Goal: Information Seeking & Learning: Compare options

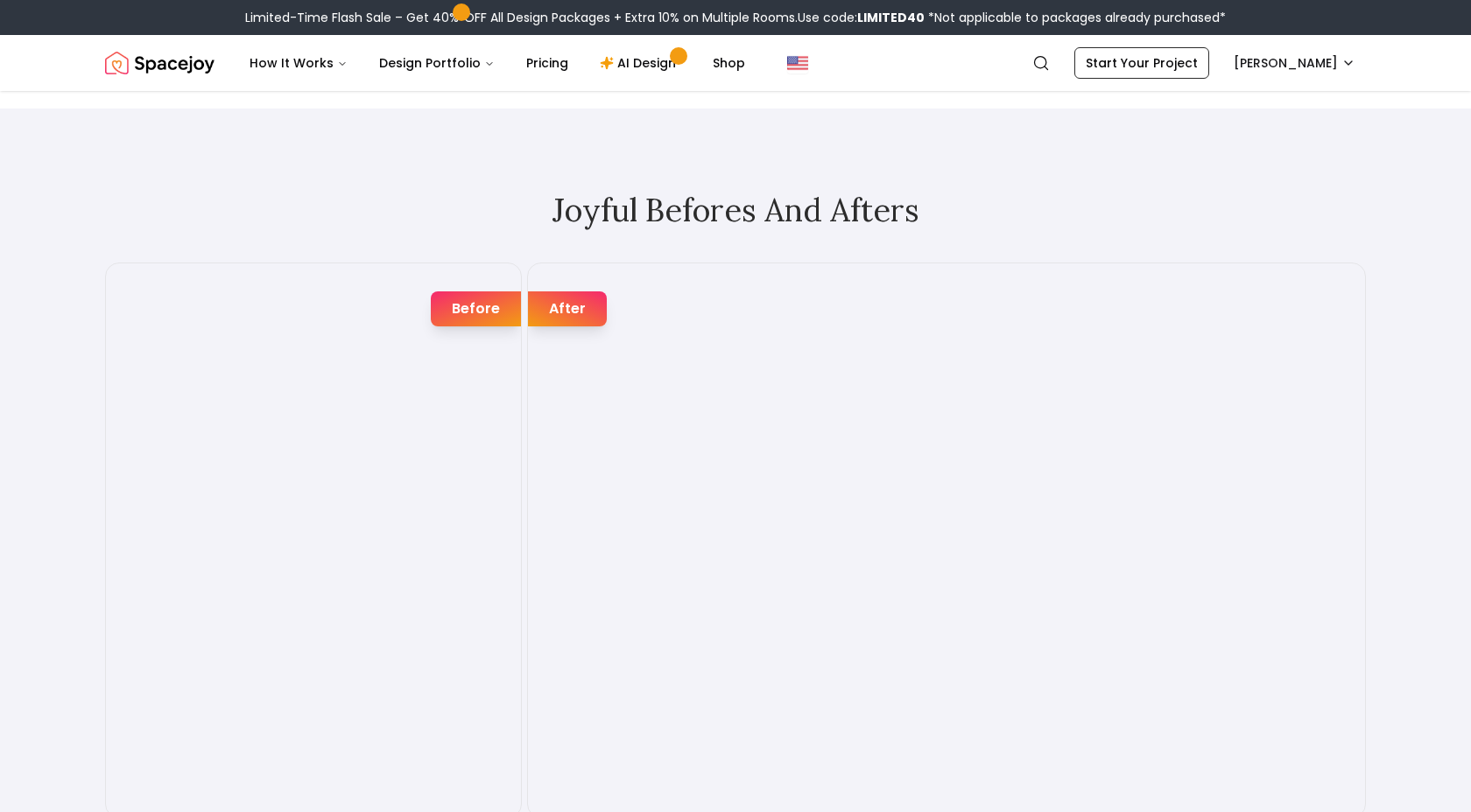
scroll to position [2815, 0]
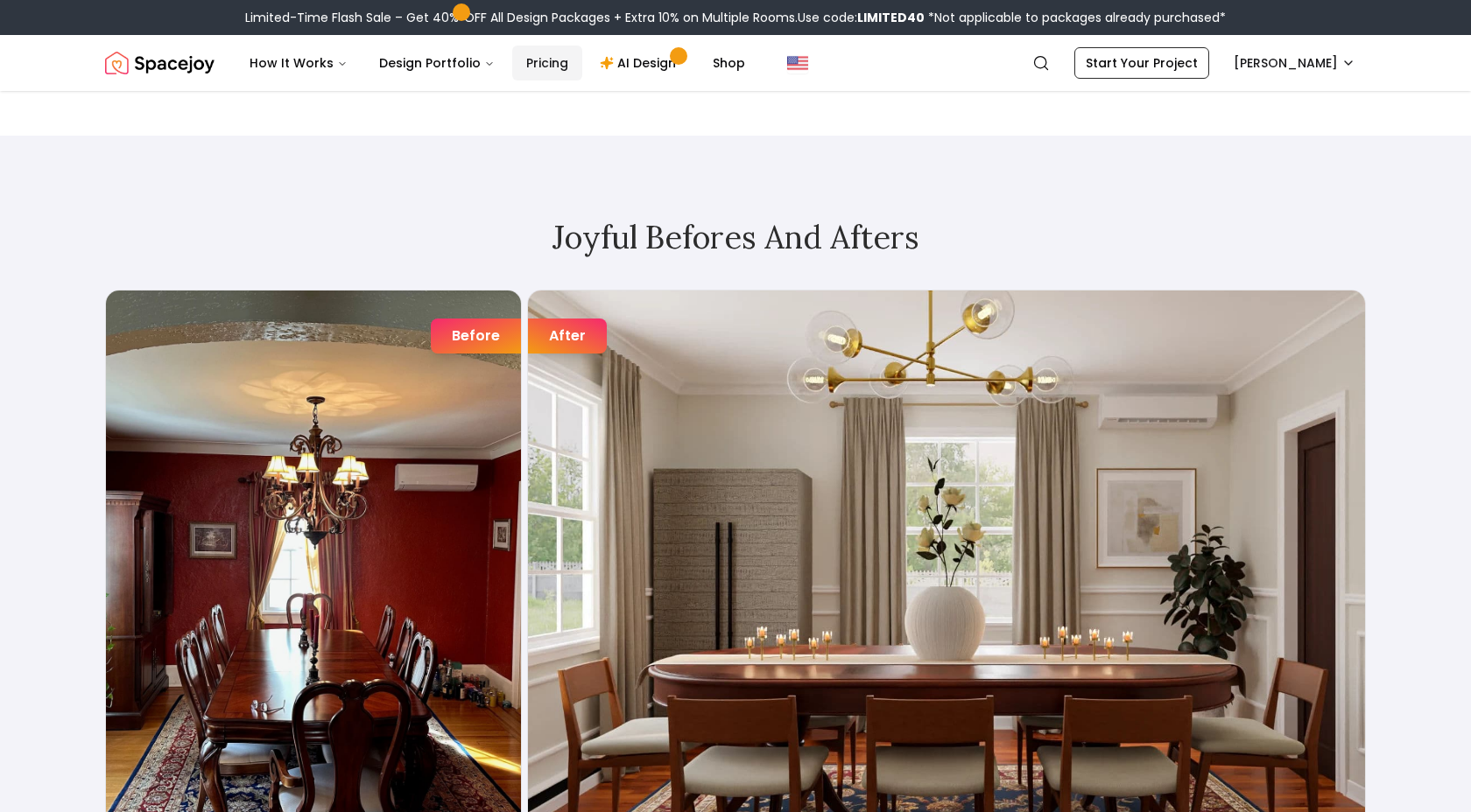
click at [527, 68] on link "Pricing" at bounding box center [547, 62] width 70 height 35
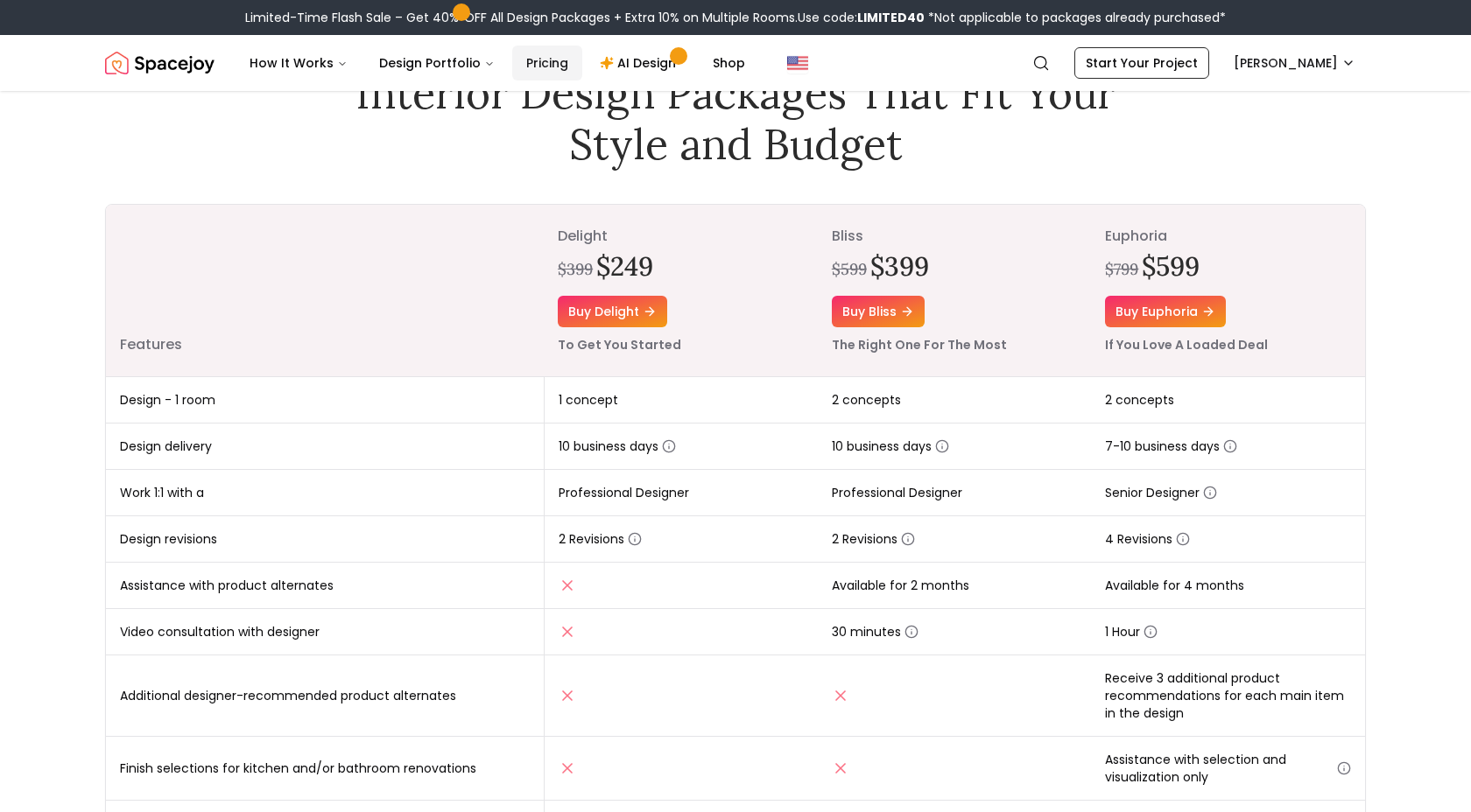
scroll to position [151, 0]
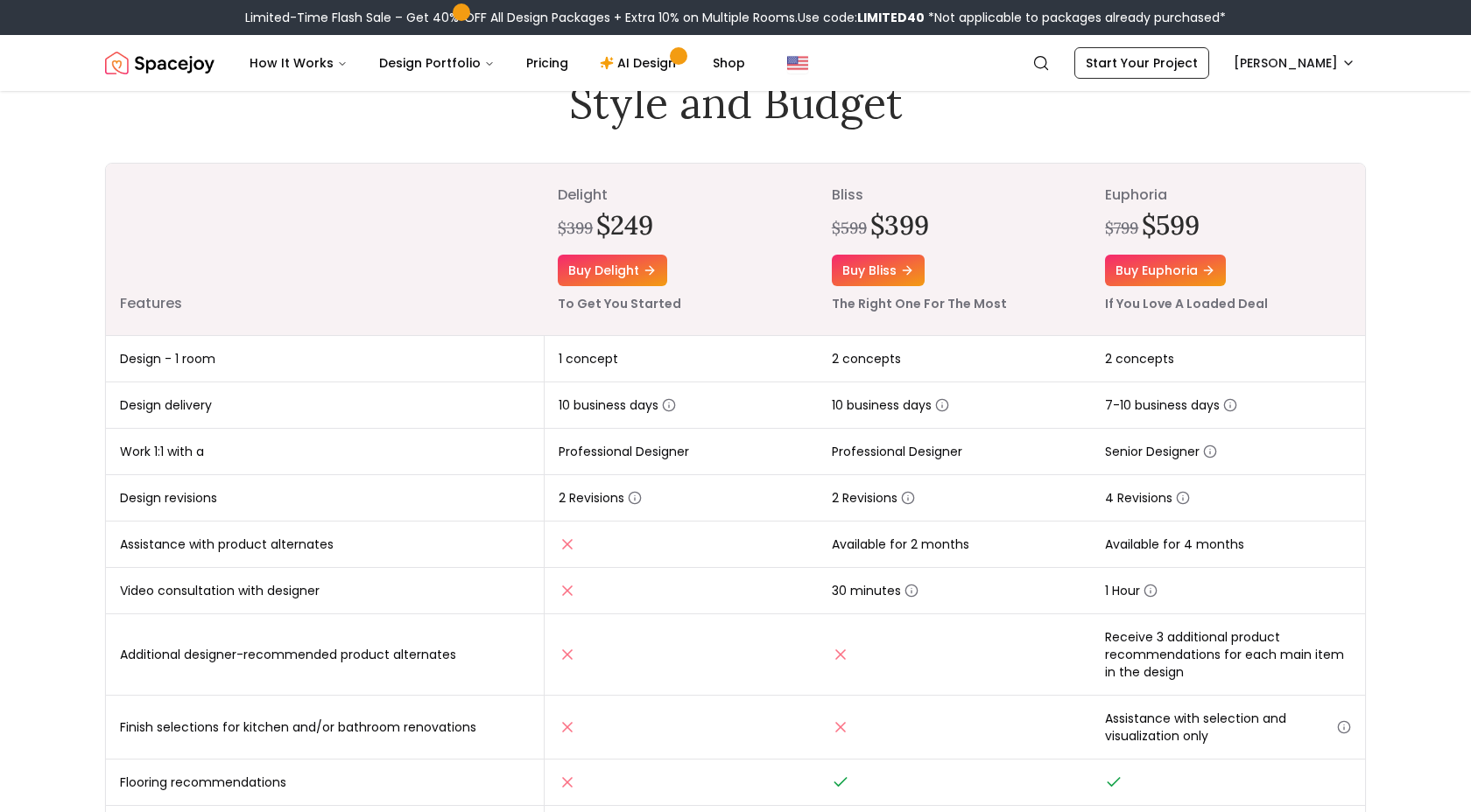
click at [840, 197] on p "bliss" at bounding box center [955, 196] width 246 height 21
copy p "bliss"
click at [610, 211] on h2 "$249" at bounding box center [625, 224] width 57 height 31
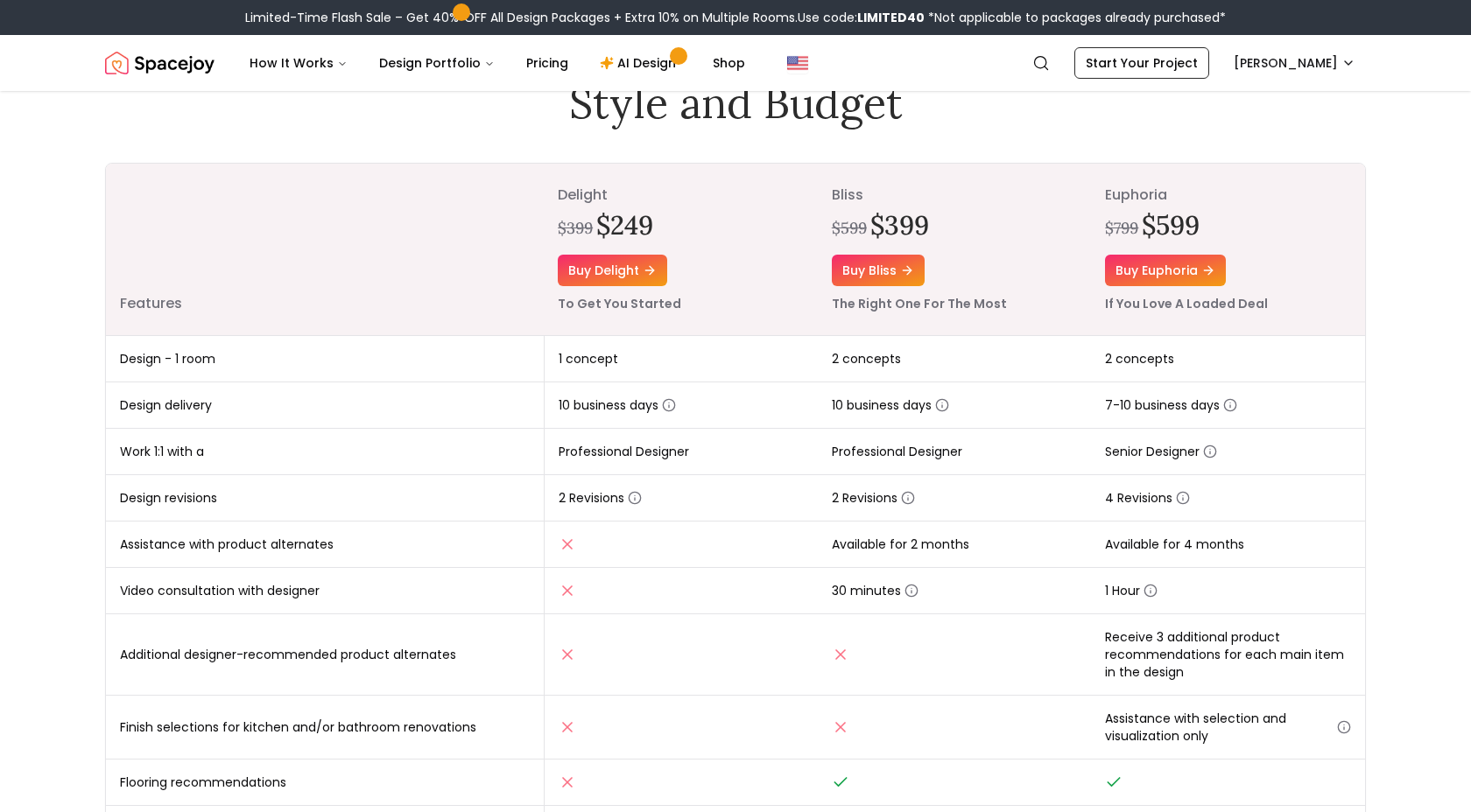
click at [589, 200] on p "delight" at bounding box center [681, 196] width 246 height 21
click at [589, 201] on p "delight" at bounding box center [681, 196] width 246 height 21
copy p "delight"
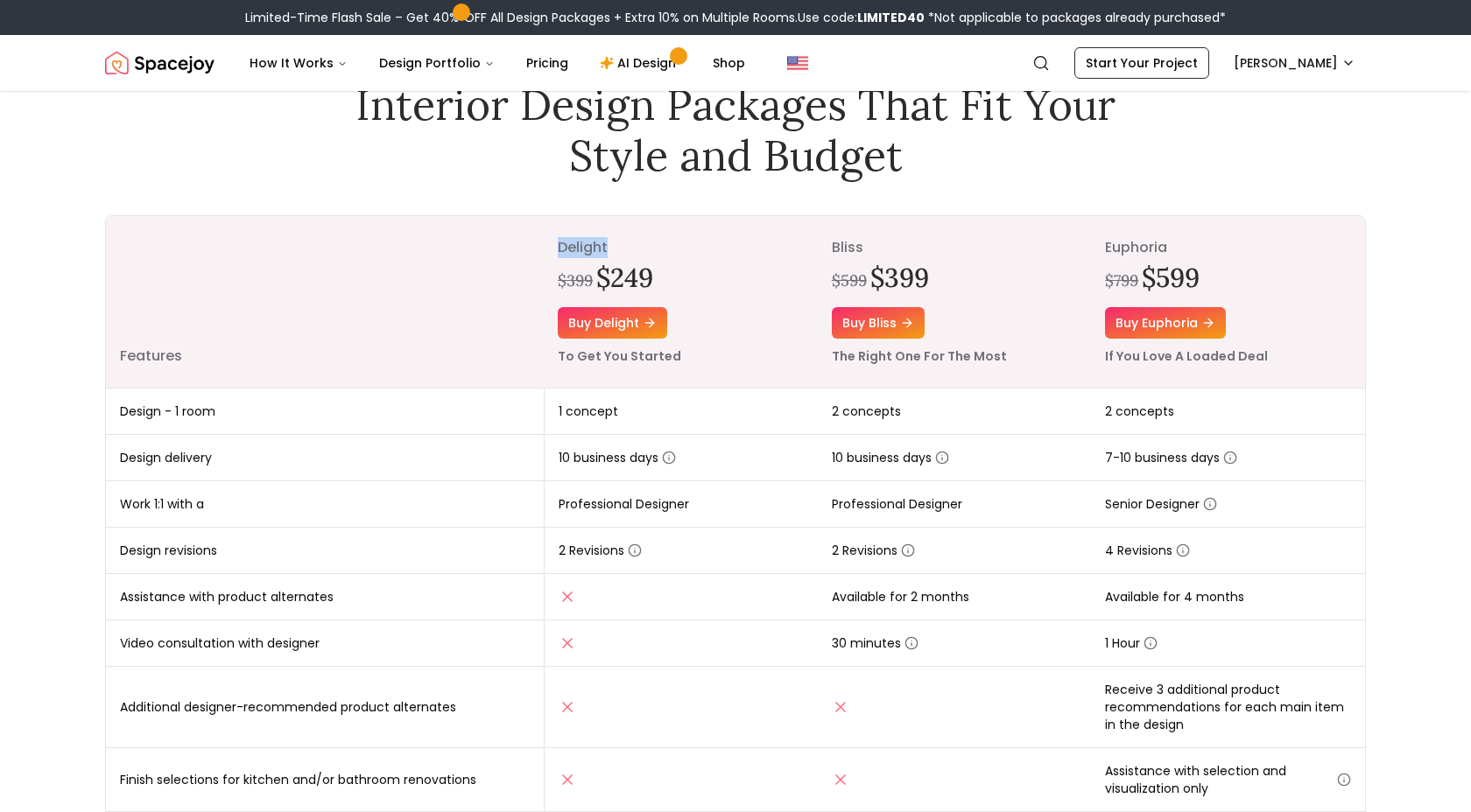
scroll to position [98, 0]
click at [566, 239] on p "delight" at bounding box center [681, 249] width 246 height 21
drag, startPoint x: 554, startPoint y: 405, endPoint x: 630, endPoint y: 405, distance: 76.0
click at [630, 405] on td "1 concept" at bounding box center [681, 413] width 274 height 46
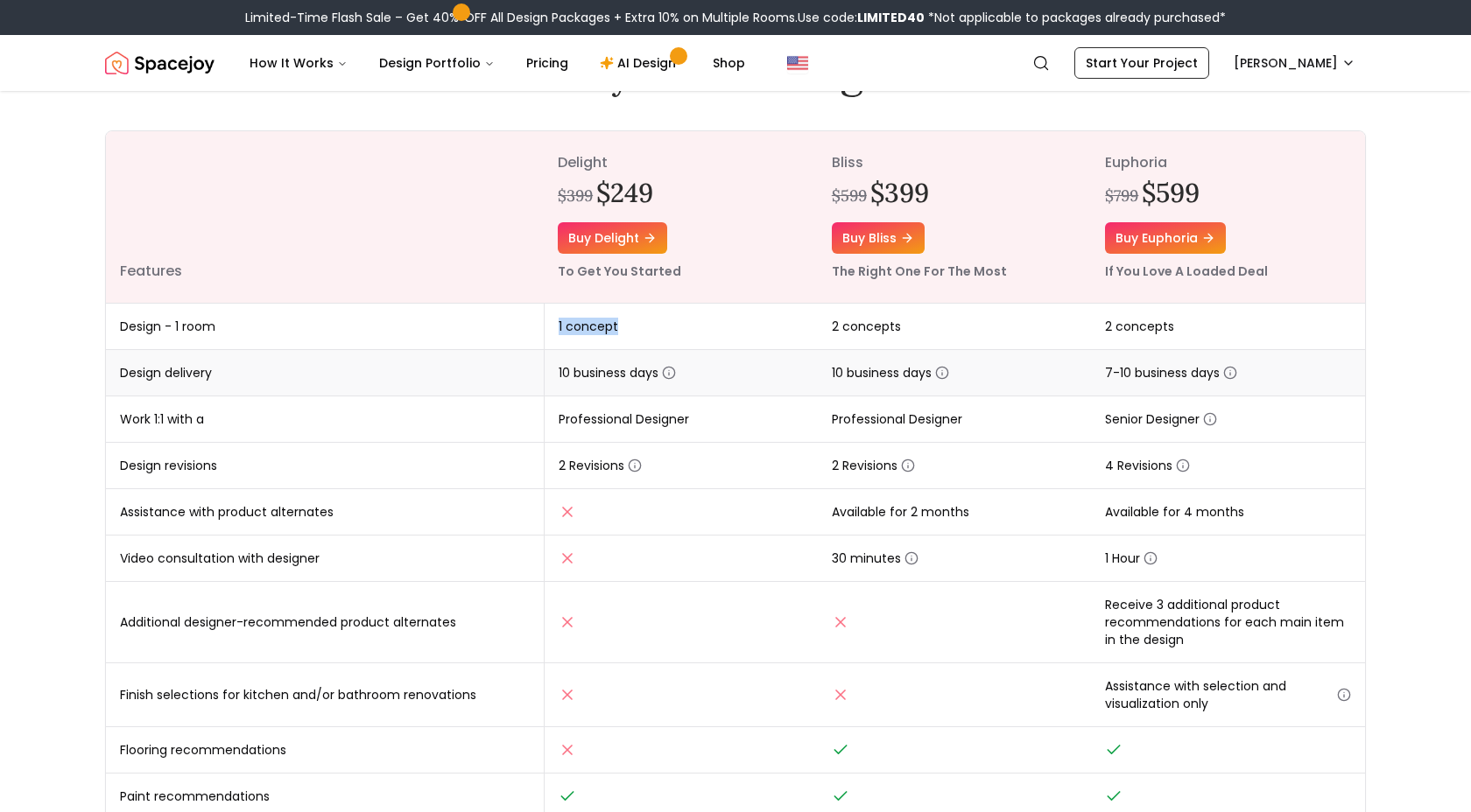
scroll to position [187, 0]
click at [673, 373] on icon "button" at bounding box center [669, 370] width 14 height 14
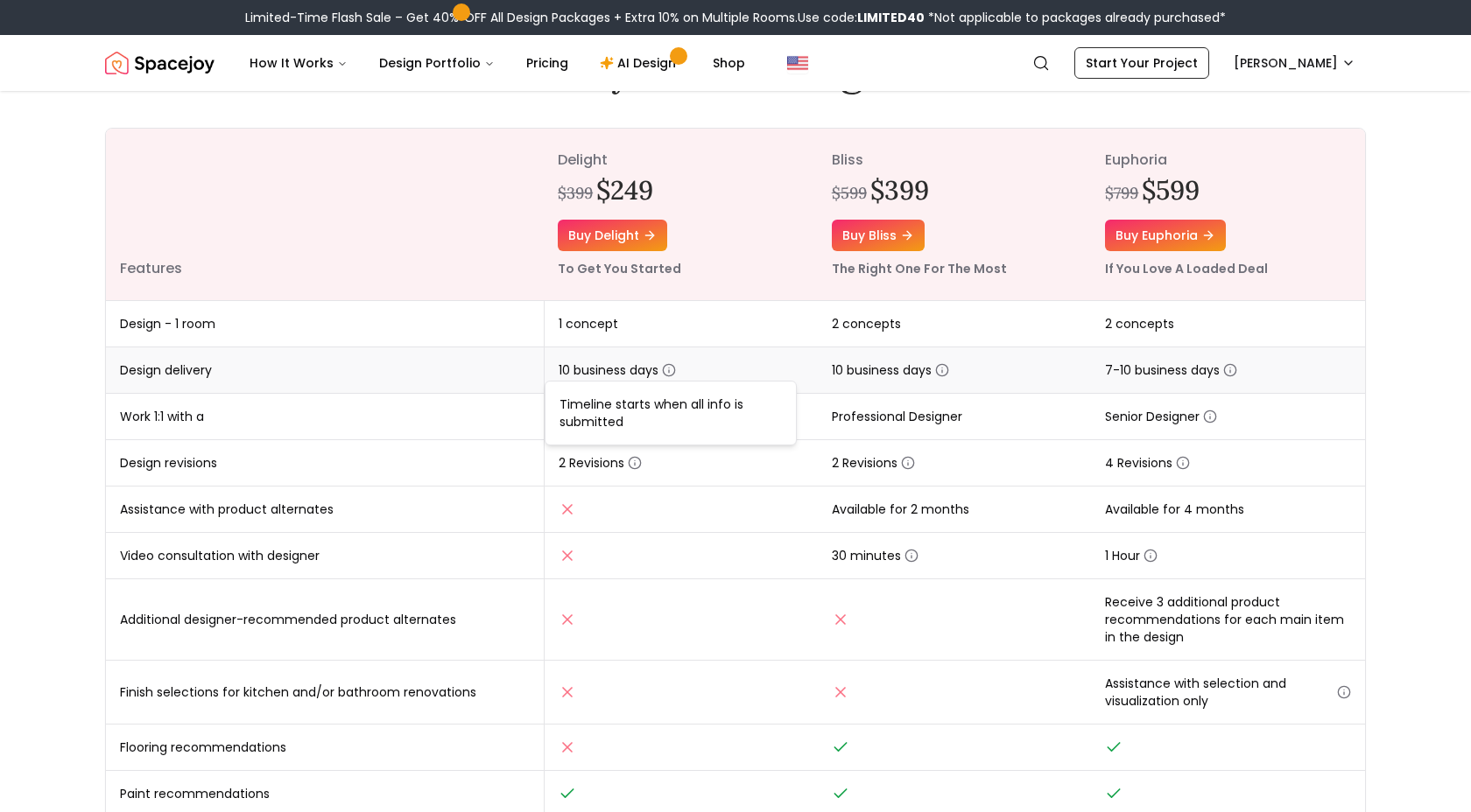
click at [687, 367] on td "10 business days" at bounding box center [681, 371] width 274 height 46
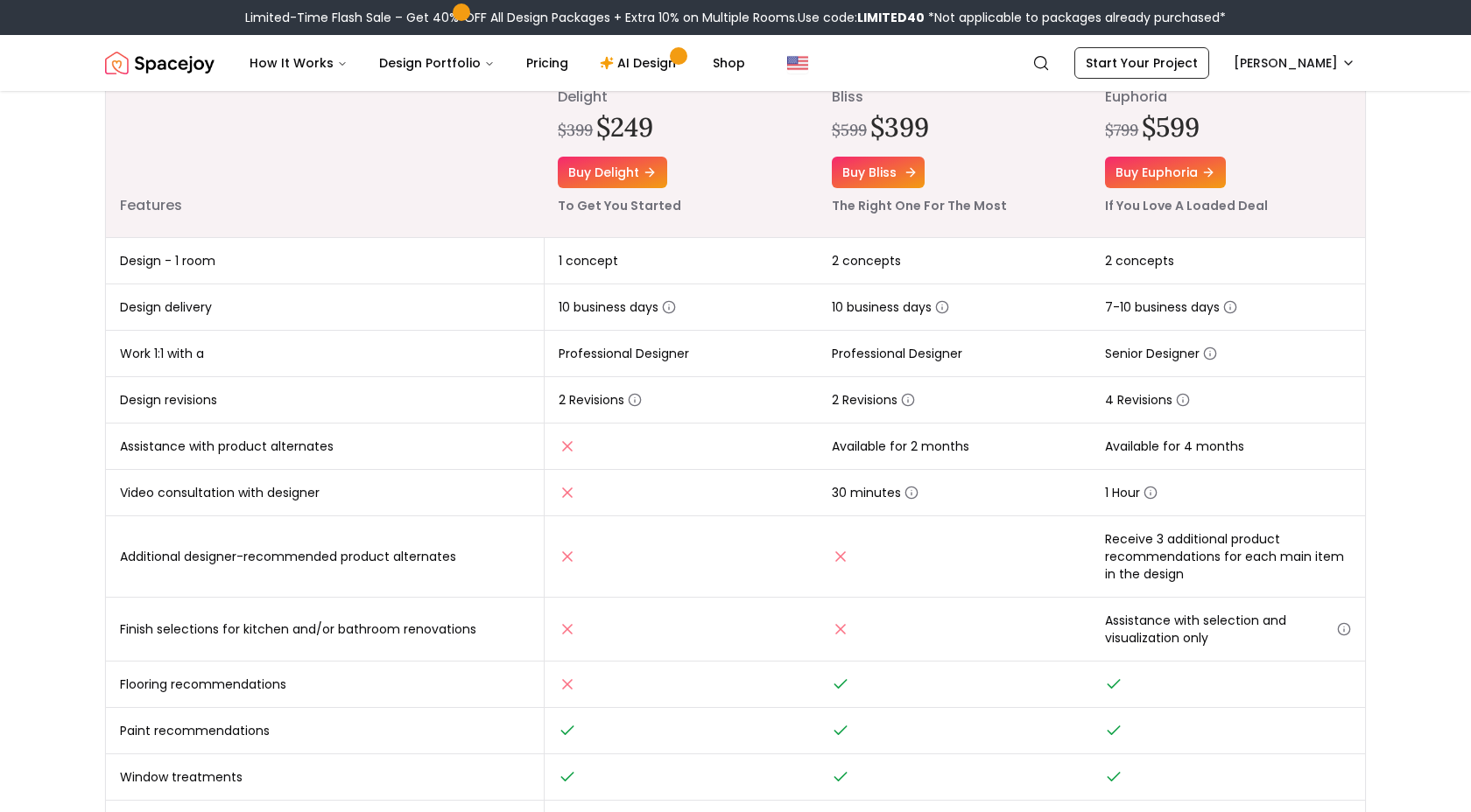
scroll to position [254, 0]
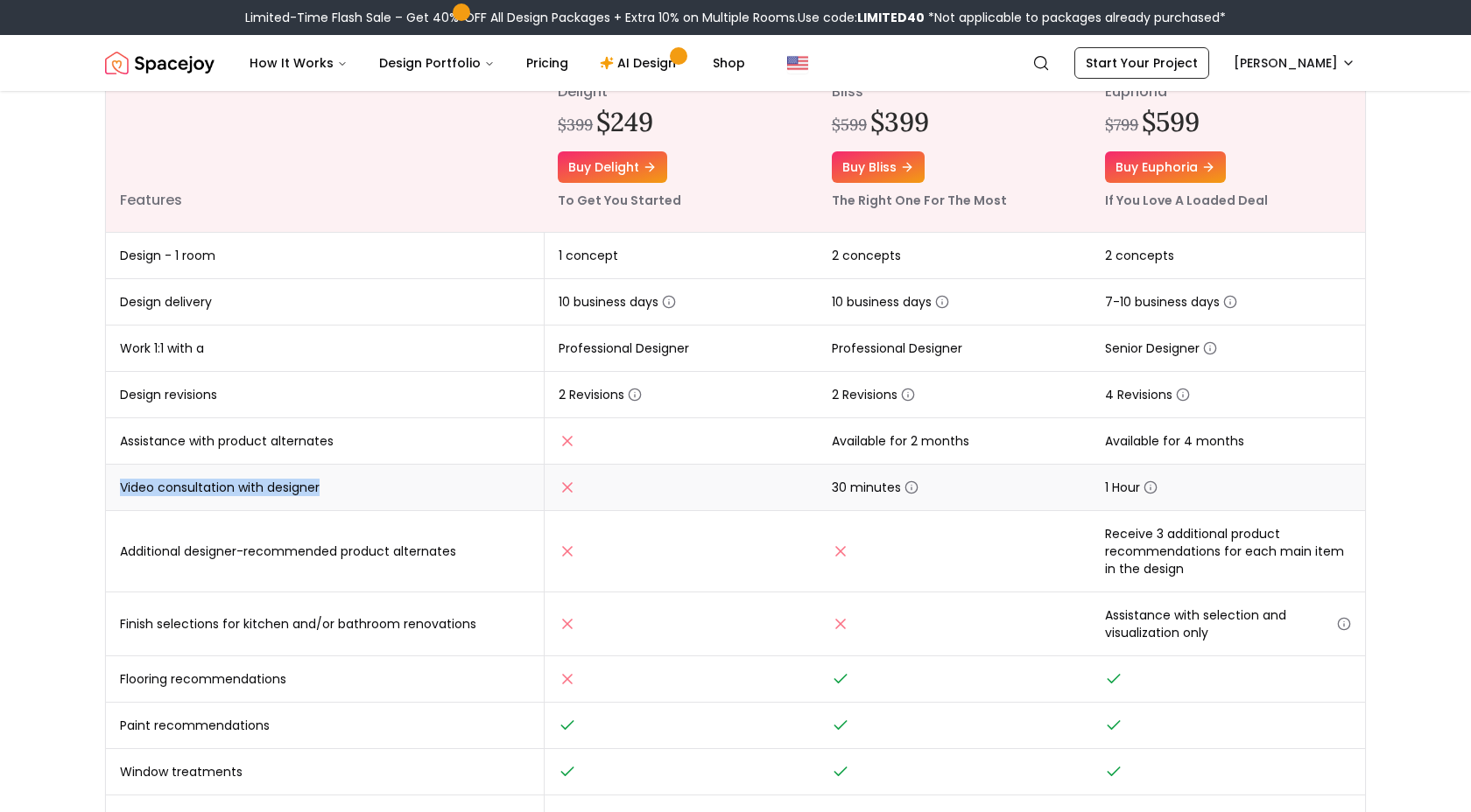
drag, startPoint x: 123, startPoint y: 483, endPoint x: 435, endPoint y: 484, distance: 312.0
click at [340, 490] on td "Video consultation with designer" at bounding box center [325, 487] width 438 height 46
drag, startPoint x: 180, startPoint y: 449, endPoint x: 936, endPoint y: 463, distance: 756.1
click at [355, 444] on td "Assistance with product alternates" at bounding box center [325, 441] width 438 height 46
drag, startPoint x: 837, startPoint y: 446, endPoint x: 1021, endPoint y: 449, distance: 184.0
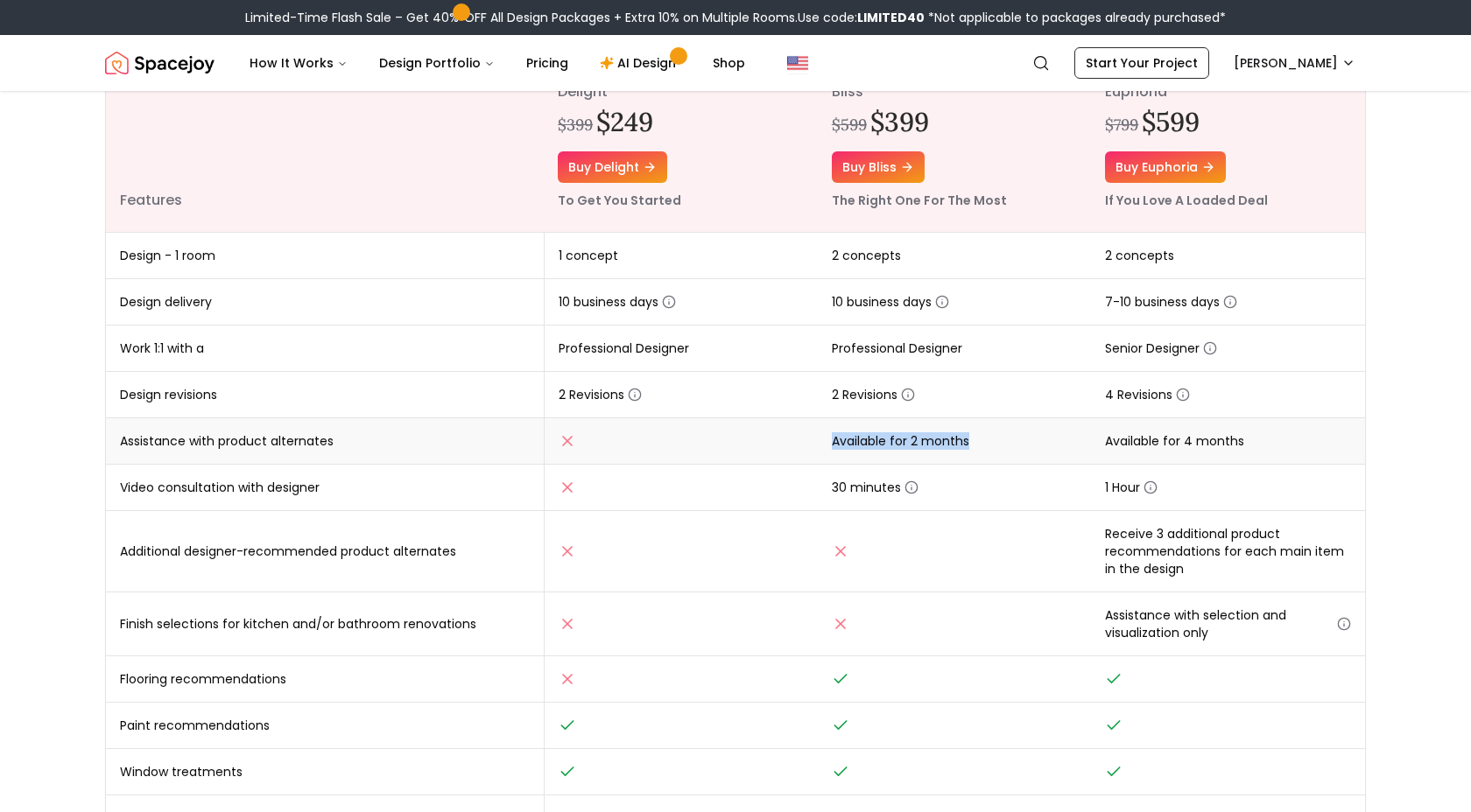
click at [1021, 449] on td "Available for 2 months" at bounding box center [955, 441] width 274 height 46
click at [953, 447] on td "Available for 2 months" at bounding box center [955, 441] width 274 height 46
drag, startPoint x: 911, startPoint y: 446, endPoint x: 983, endPoint y: 451, distance: 72.2
click at [983, 450] on td "Available for 2 months" at bounding box center [955, 441] width 274 height 46
click at [994, 449] on td "Available for 2 months" at bounding box center [955, 441] width 274 height 46
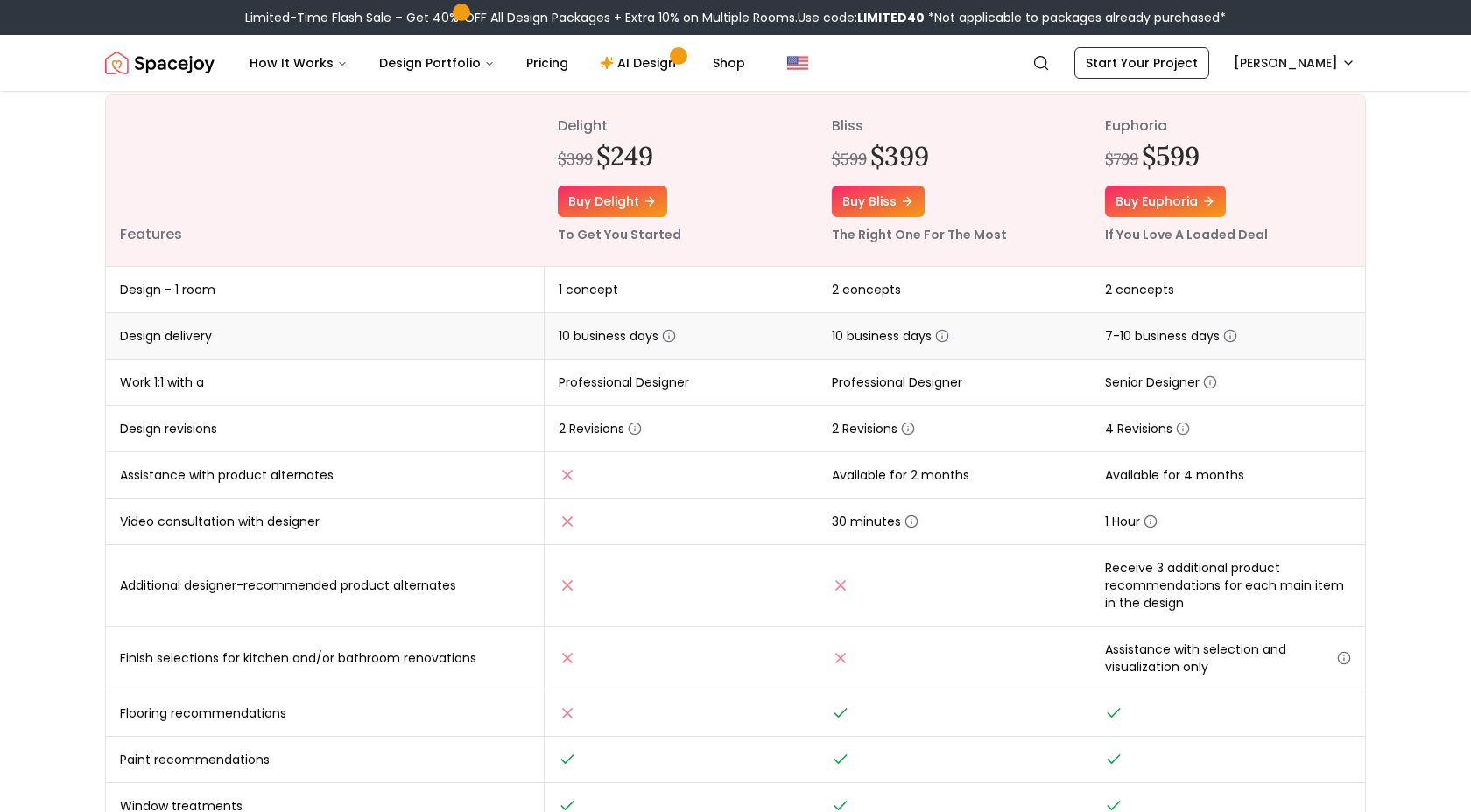
scroll to position [220, 0]
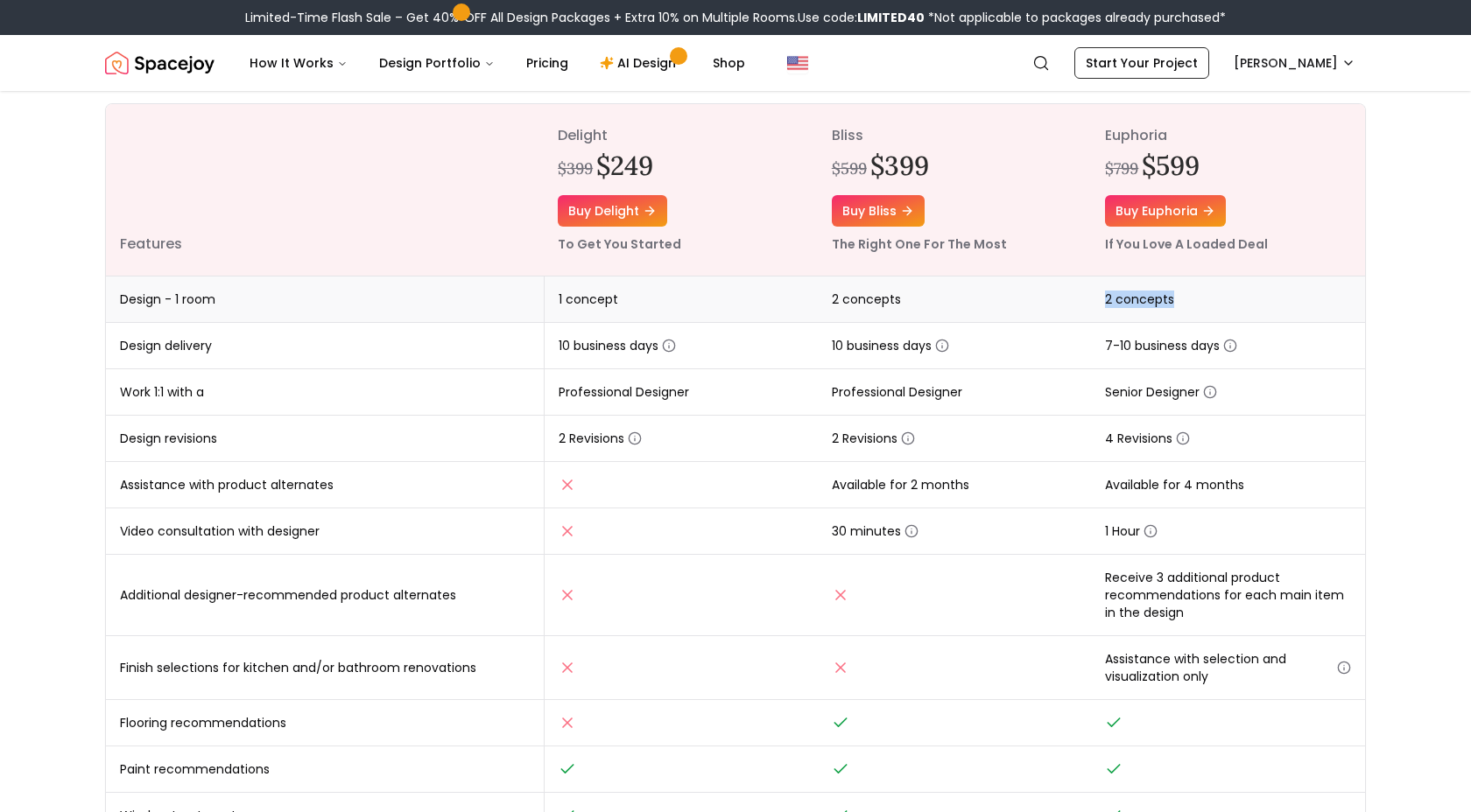
drag, startPoint x: 1100, startPoint y: 290, endPoint x: 1224, endPoint y: 299, distance: 124.3
click at [1224, 299] on td "2 concepts" at bounding box center [1228, 300] width 274 height 46
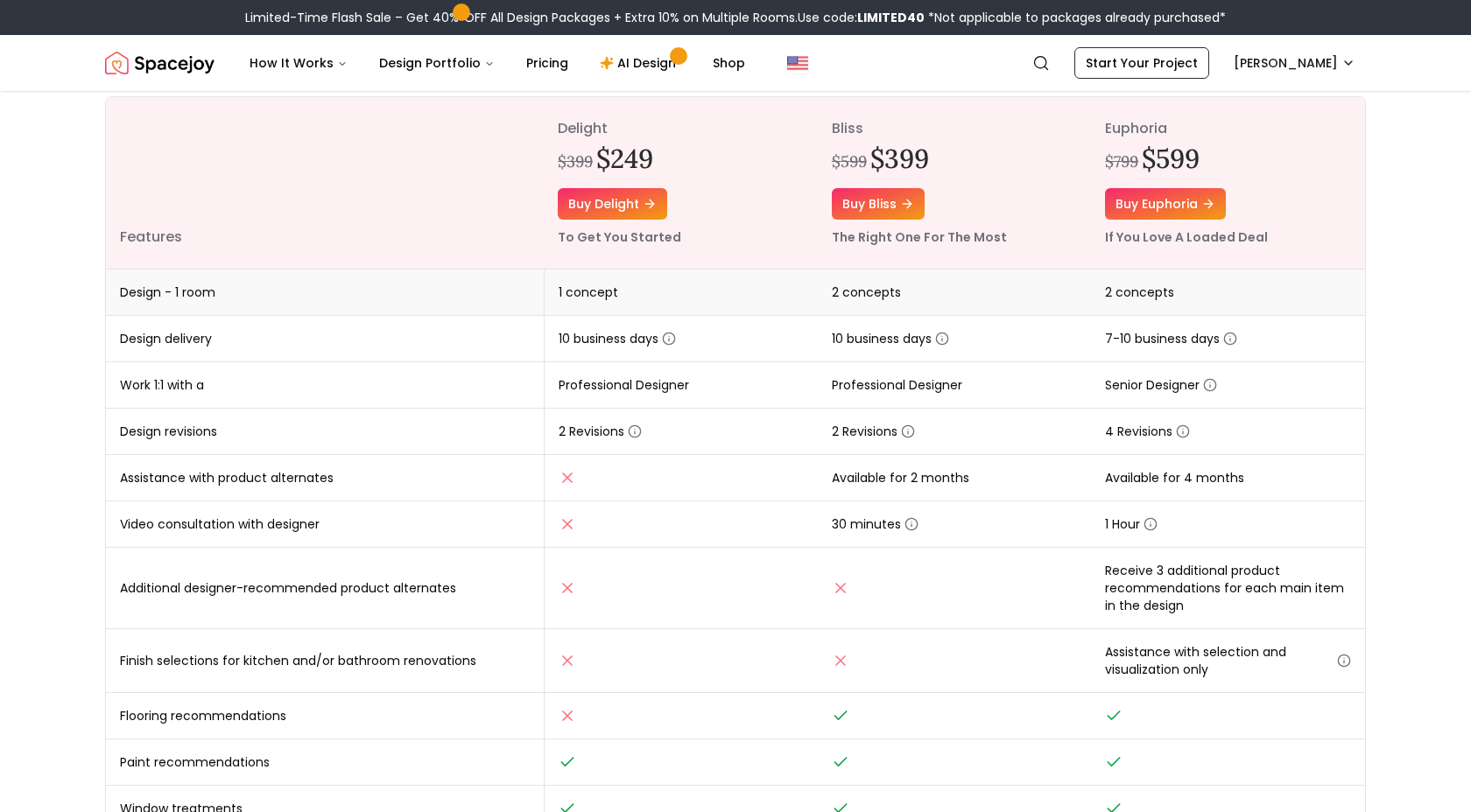
scroll to position [221, 0]
click at [1226, 299] on td "2 concepts" at bounding box center [1228, 290] width 274 height 46
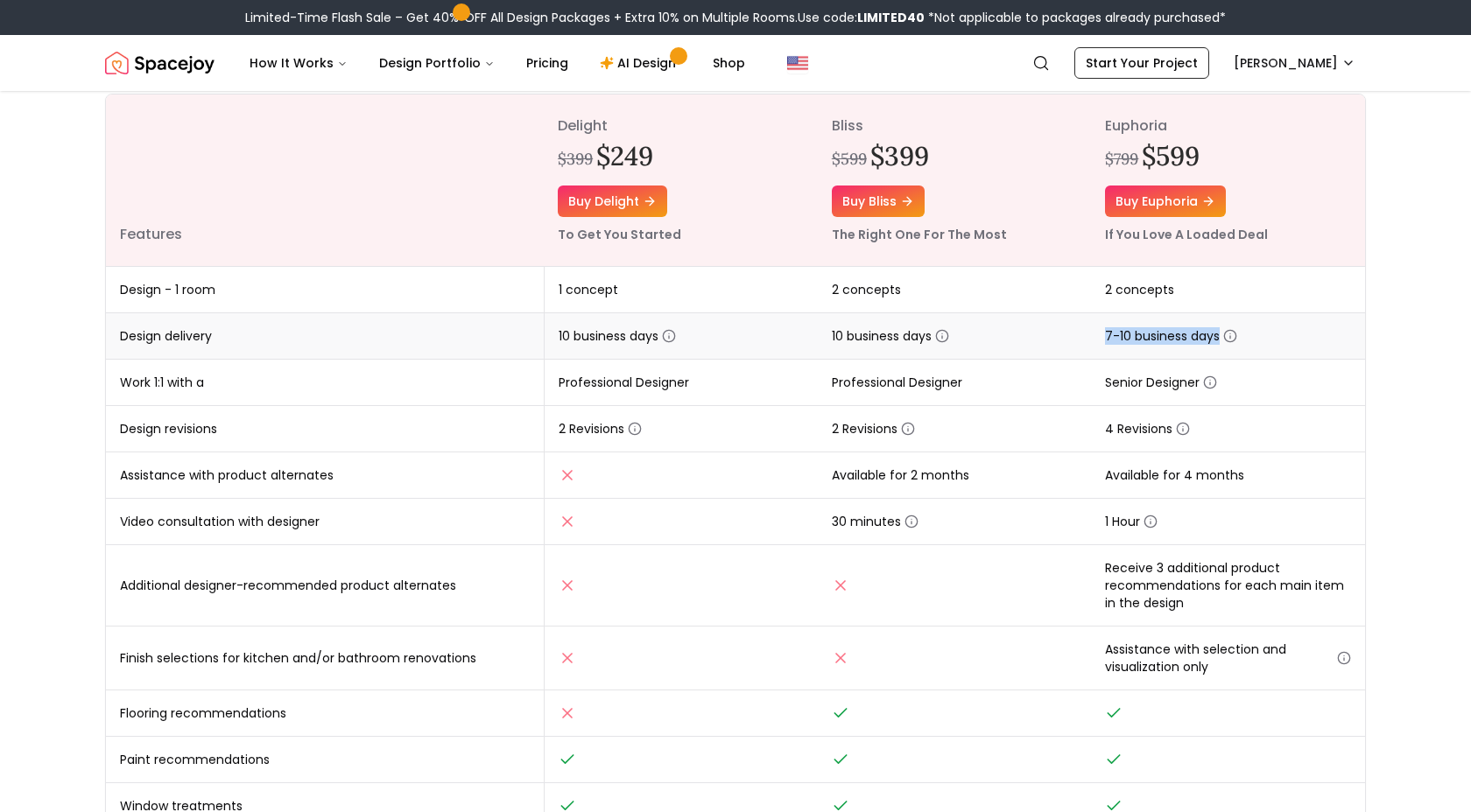
drag, startPoint x: 1077, startPoint y: 333, endPoint x: 1257, endPoint y: 341, distance: 180.2
click at [1253, 341] on tr "Design delivery 10 business days 10 business days 7-10 business days" at bounding box center [735, 336] width 1259 height 46
drag, startPoint x: 1284, startPoint y: 342, endPoint x: 1233, endPoint y: 364, distance: 55.5
click at [1284, 342] on td "7-10 business days" at bounding box center [1228, 336] width 274 height 46
drag, startPoint x: 1100, startPoint y: 384, endPoint x: 1203, endPoint y: 377, distance: 103.2
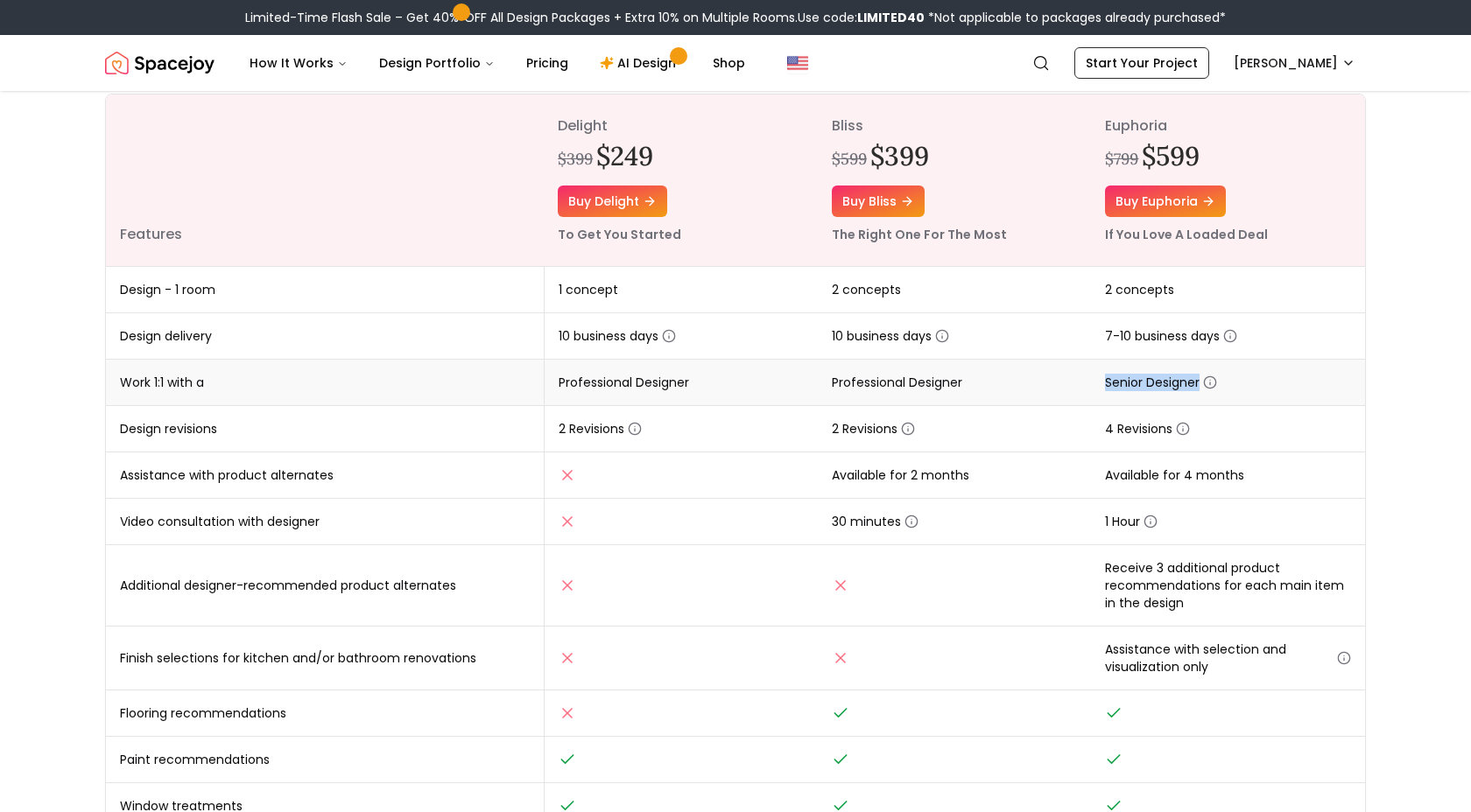
click at [1203, 377] on td "Senior Designer" at bounding box center [1228, 382] width 274 height 46
drag, startPoint x: 1237, startPoint y: 385, endPoint x: 1226, endPoint y: 390, distance: 12.1
click at [1237, 385] on td "Senior Designer" at bounding box center [1228, 382] width 274 height 46
click at [1210, 382] on icon "button" at bounding box center [1210, 383] width 0 height 3
click at [1258, 375] on td "Senior Designer" at bounding box center [1228, 382] width 274 height 46
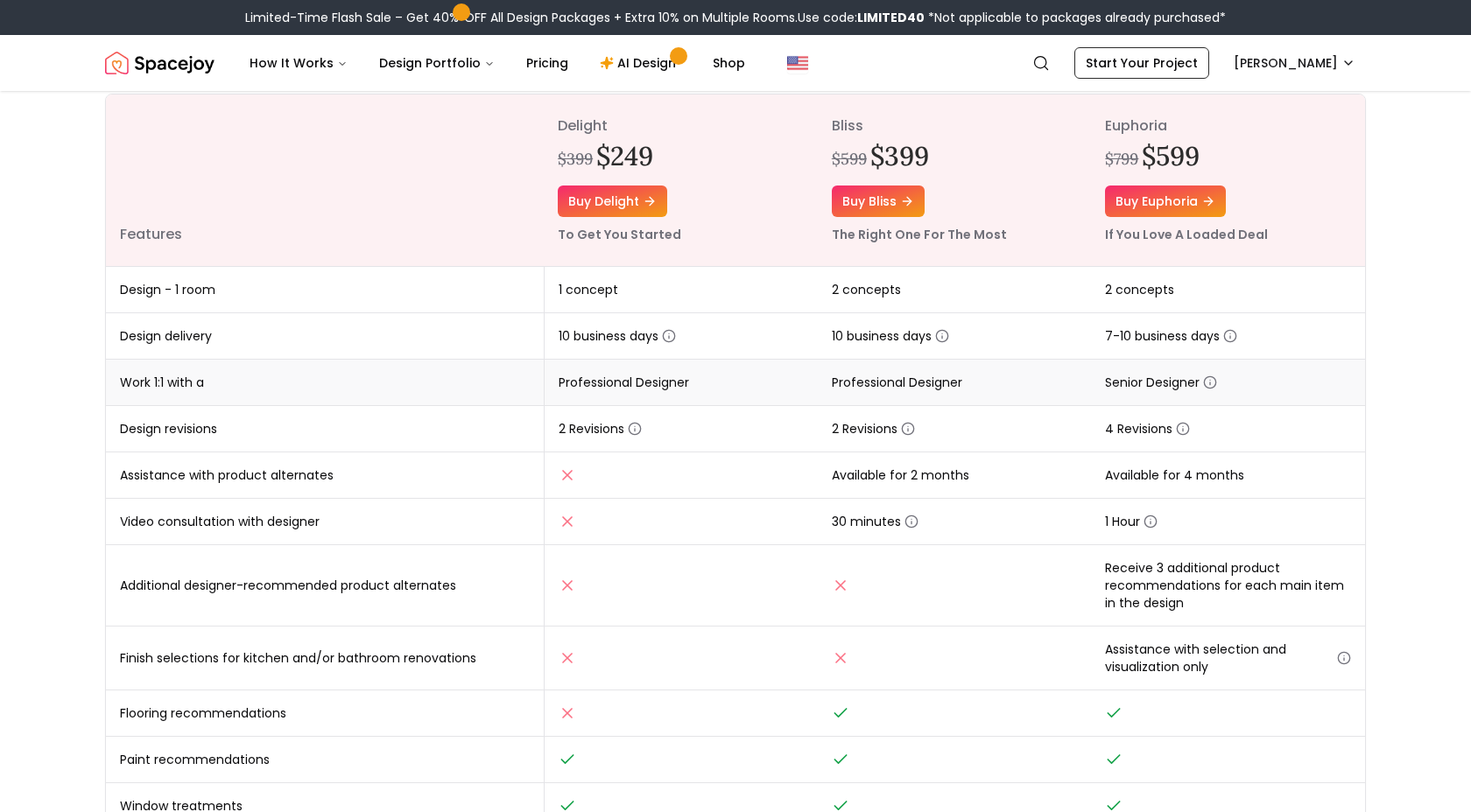
scroll to position [280, 0]
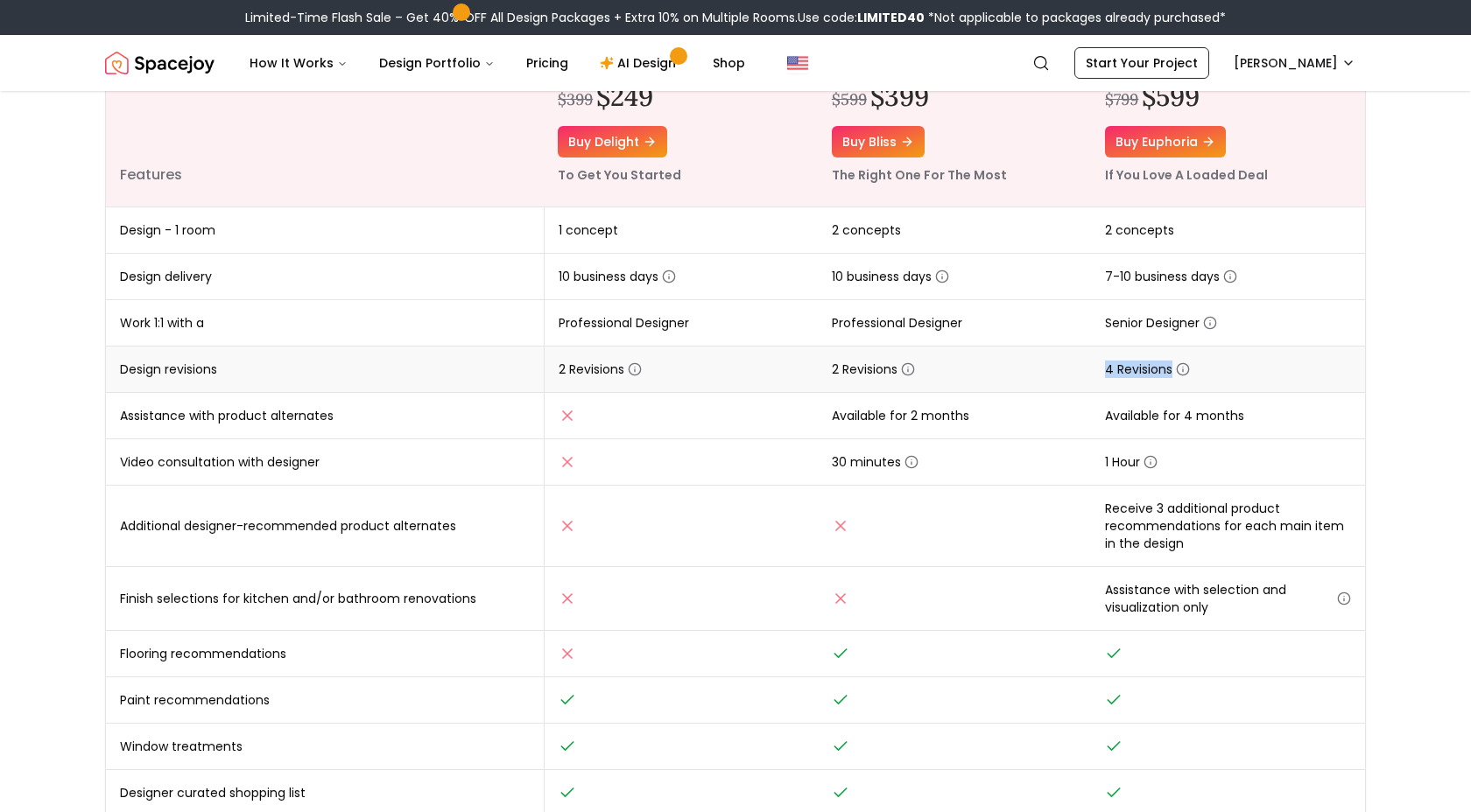
drag, startPoint x: 1119, startPoint y: 374, endPoint x: 1214, endPoint y: 369, distance: 95.1
click at [1202, 368] on td "4 Revisions" at bounding box center [1228, 370] width 274 height 46
drag, startPoint x: 1231, startPoint y: 370, endPoint x: 1225, endPoint y: 384, distance: 15.2
click at [1231, 370] on td "4 Revisions" at bounding box center [1228, 370] width 274 height 46
drag, startPoint x: 1126, startPoint y: 409, endPoint x: 1277, endPoint y: 407, distance: 151.0
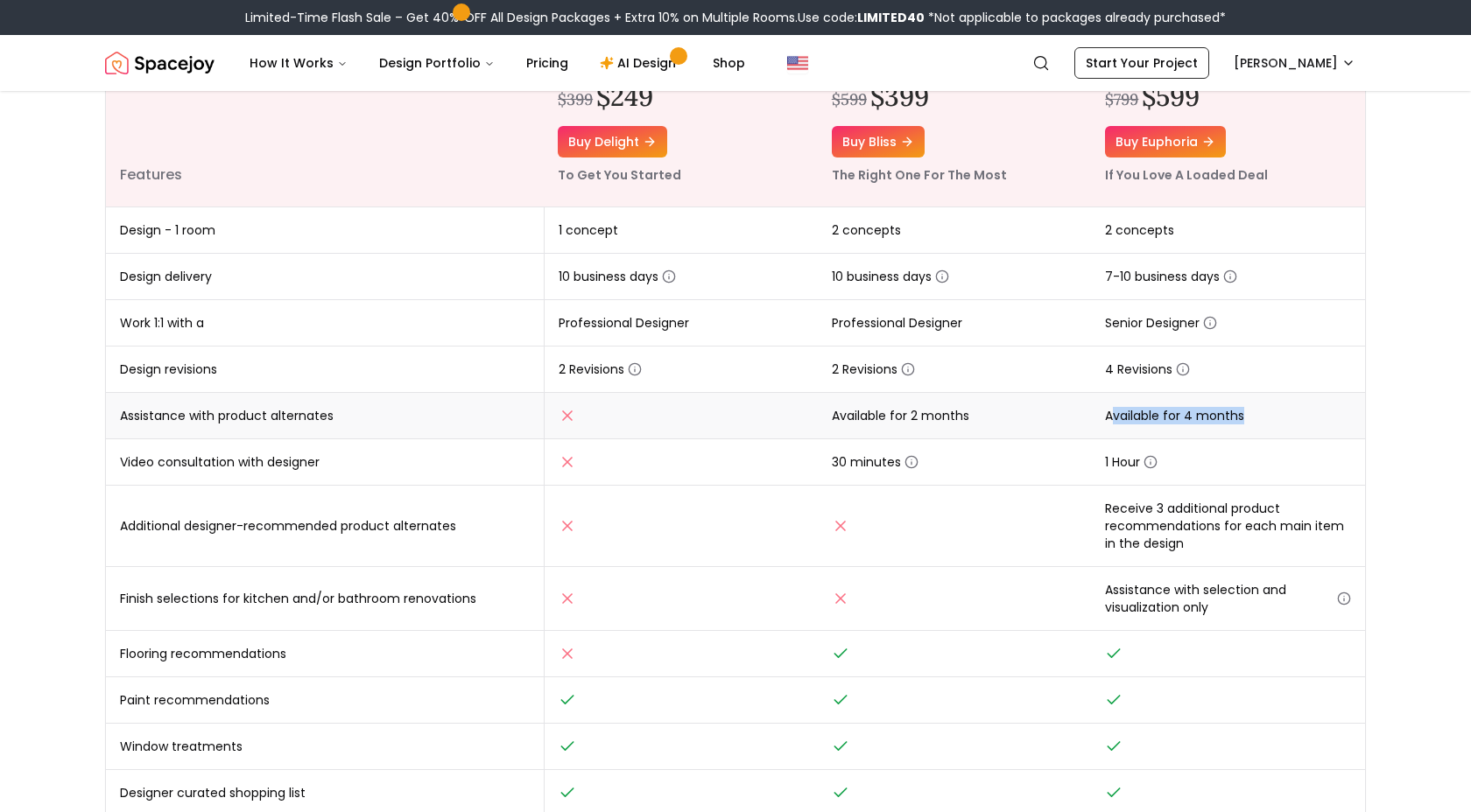
click at [1277, 407] on td "Available for 4 months" at bounding box center [1228, 416] width 274 height 46
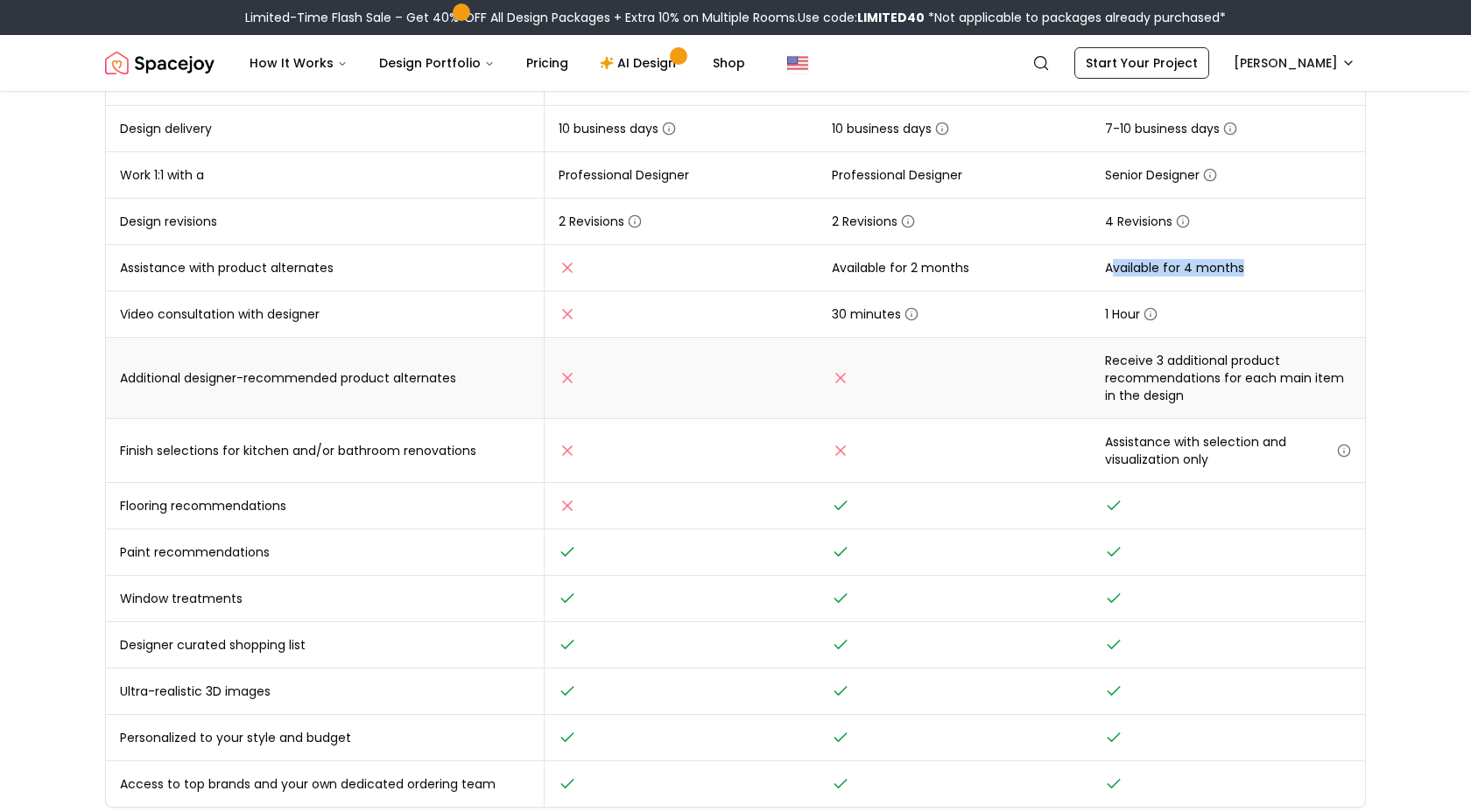
scroll to position [483, 0]
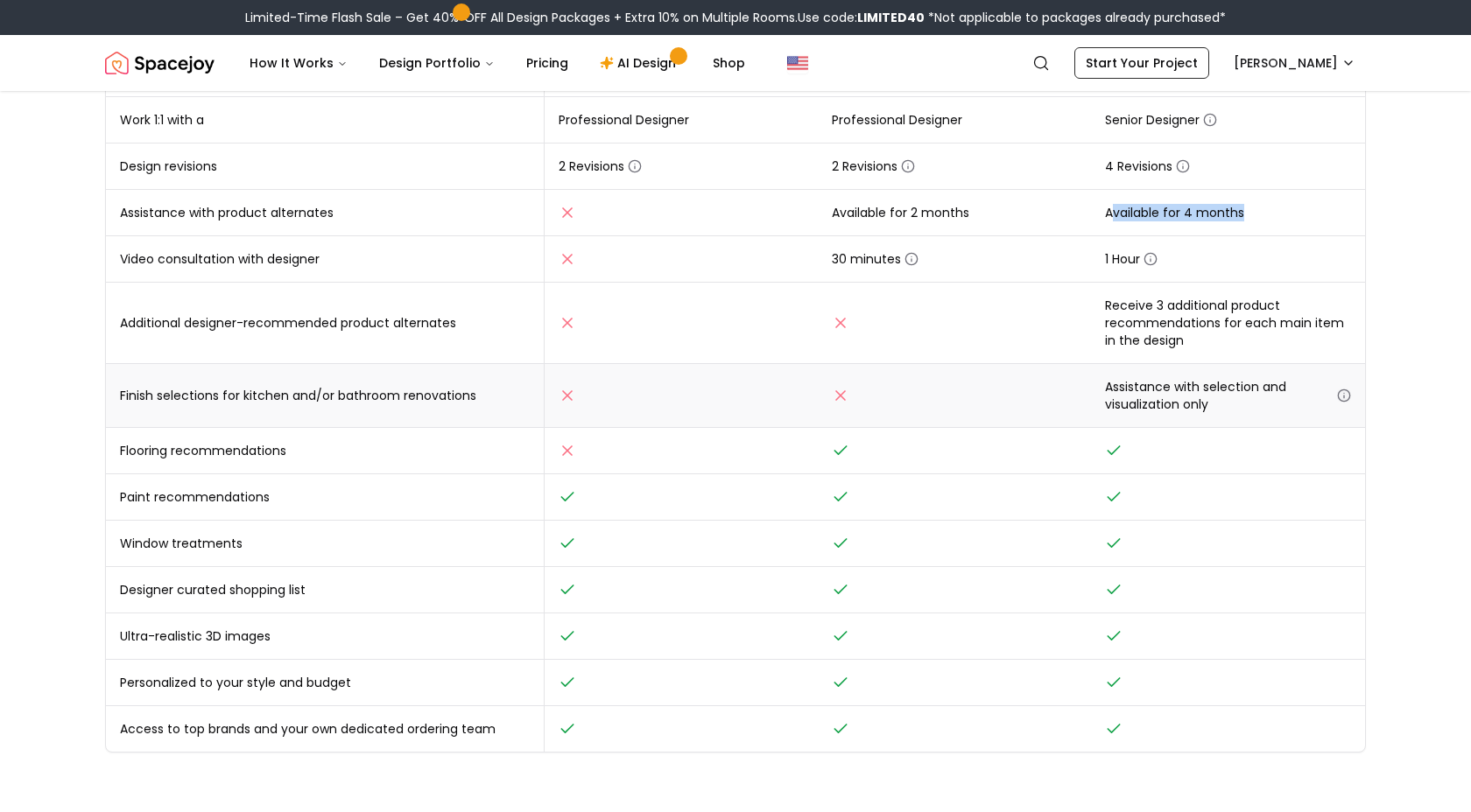
click at [1340, 391] on icon "button" at bounding box center [1344, 396] width 14 height 14
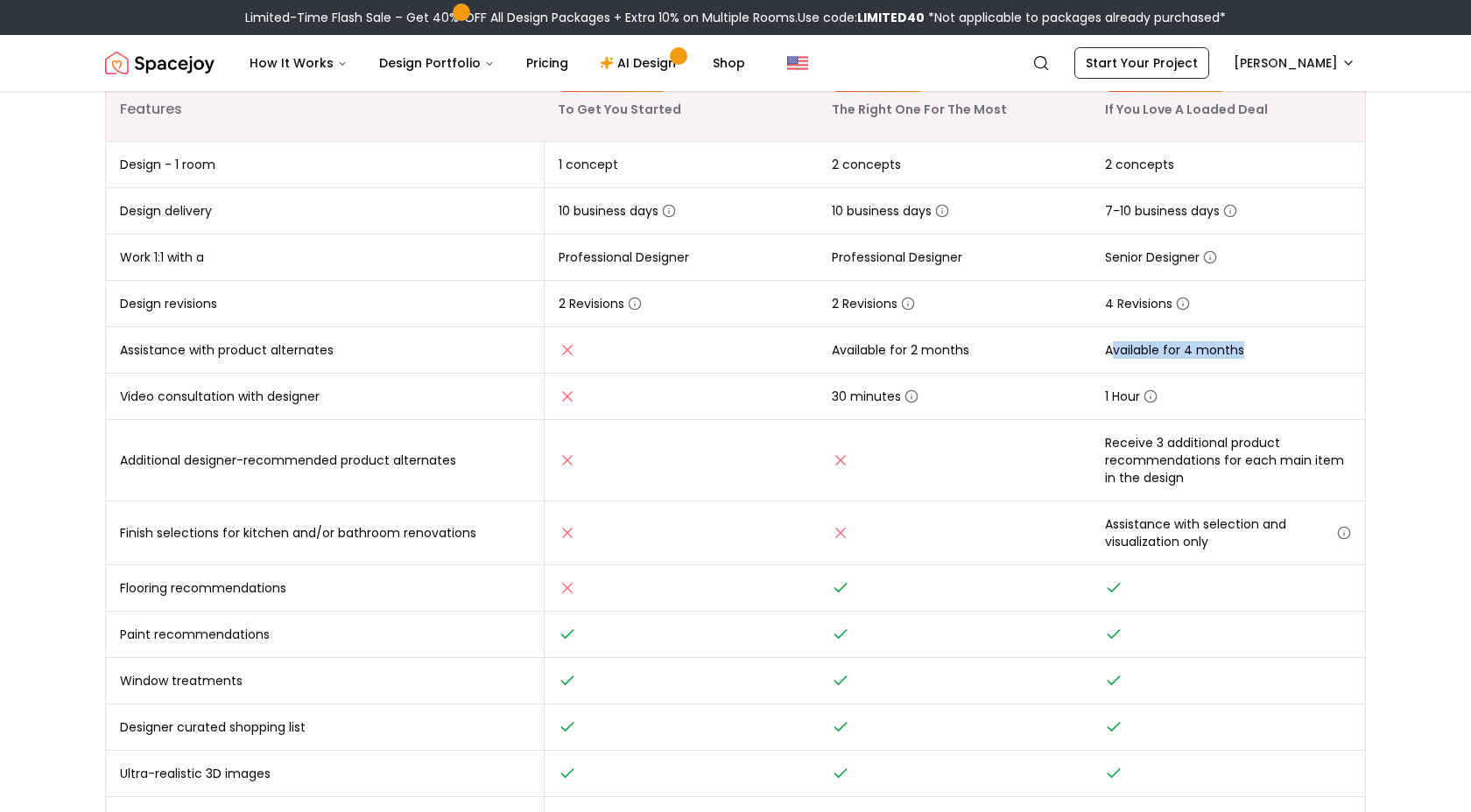
scroll to position [315, 0]
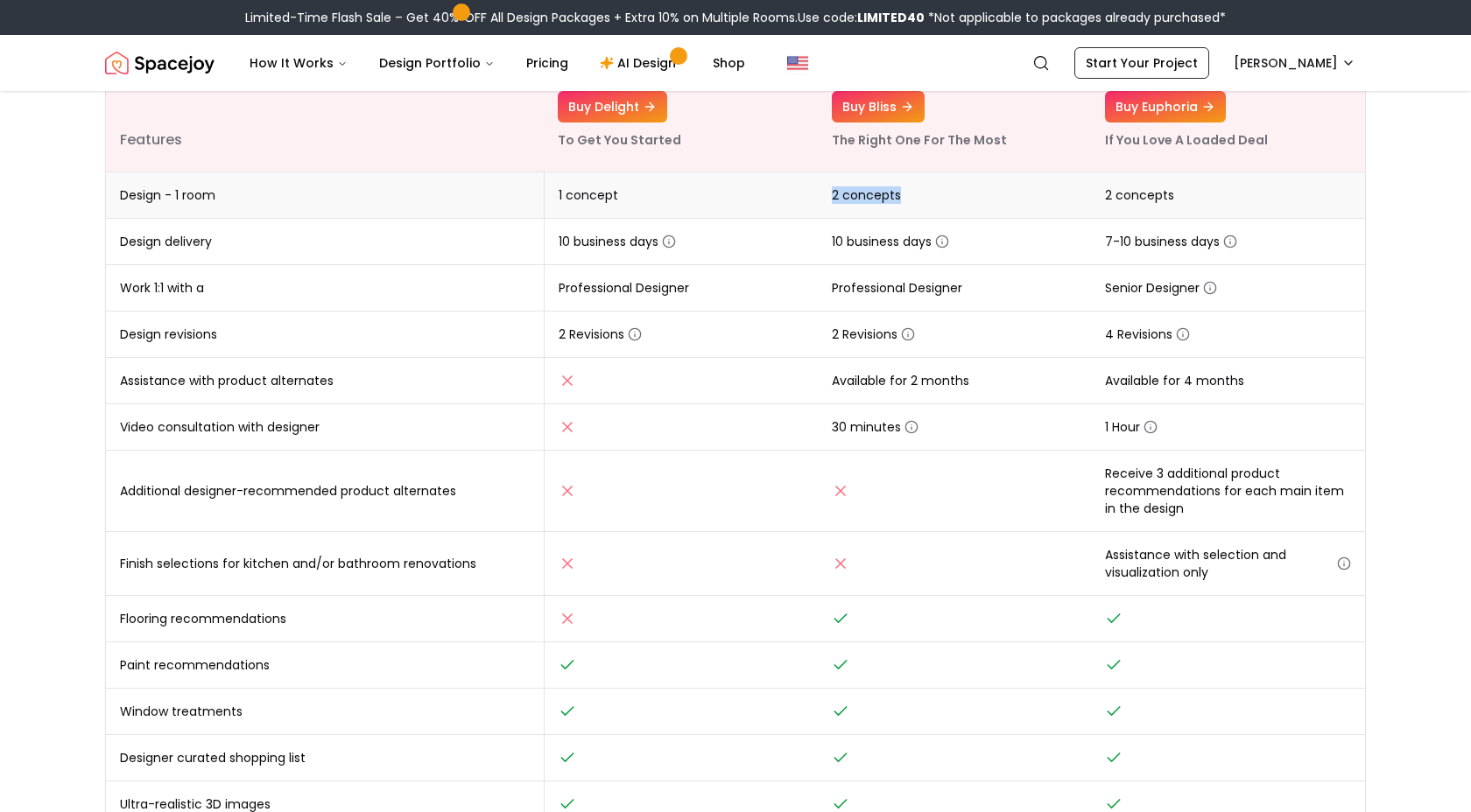
drag, startPoint x: 830, startPoint y: 197, endPoint x: 913, endPoint y: 192, distance: 83.2
click at [913, 192] on td "2 concepts" at bounding box center [955, 196] width 274 height 46
drag, startPoint x: 1195, startPoint y: 192, endPoint x: 1281, endPoint y: 194, distance: 86.0
click at [1281, 194] on td "2 concepts" at bounding box center [1228, 196] width 274 height 46
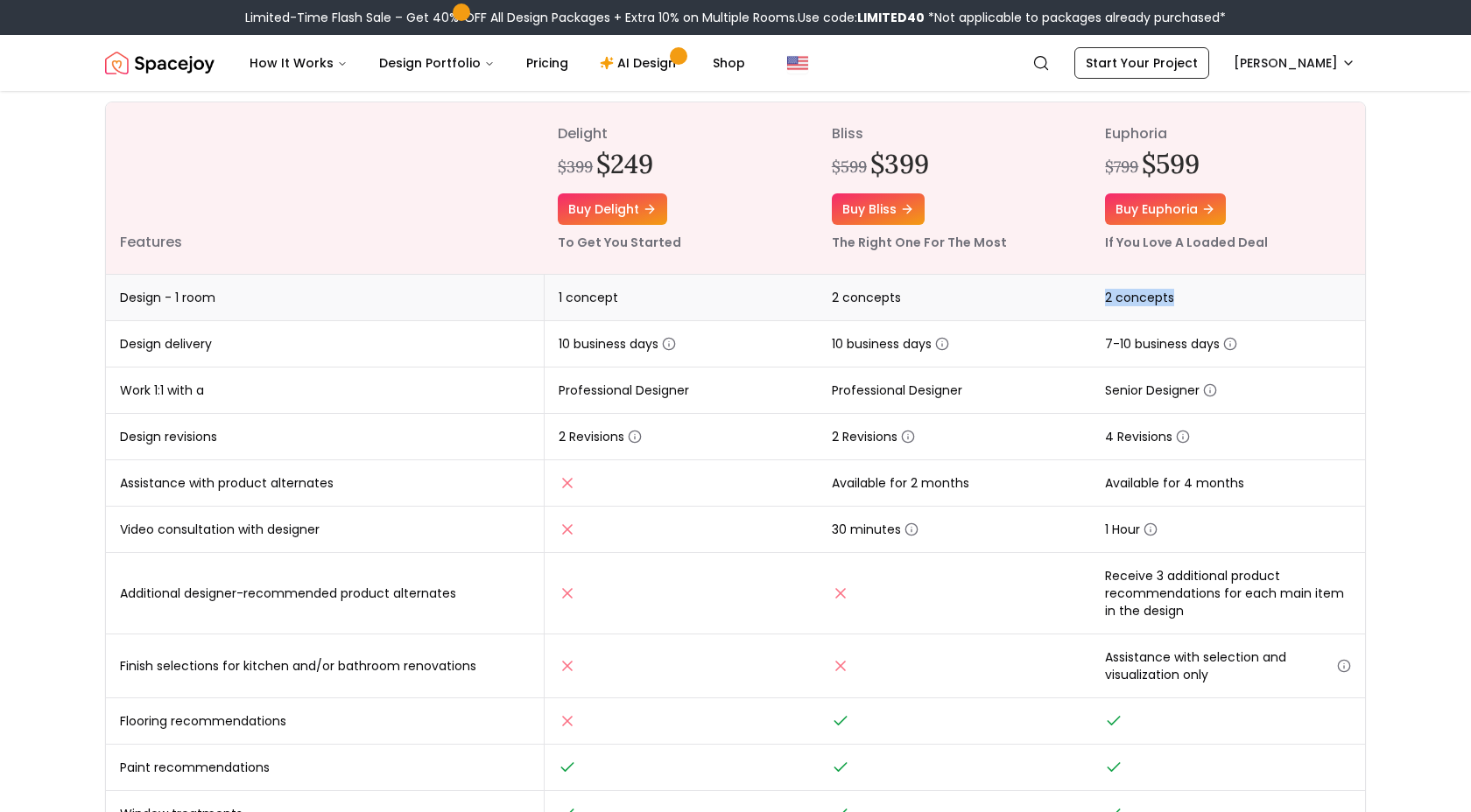
scroll to position [210, 0]
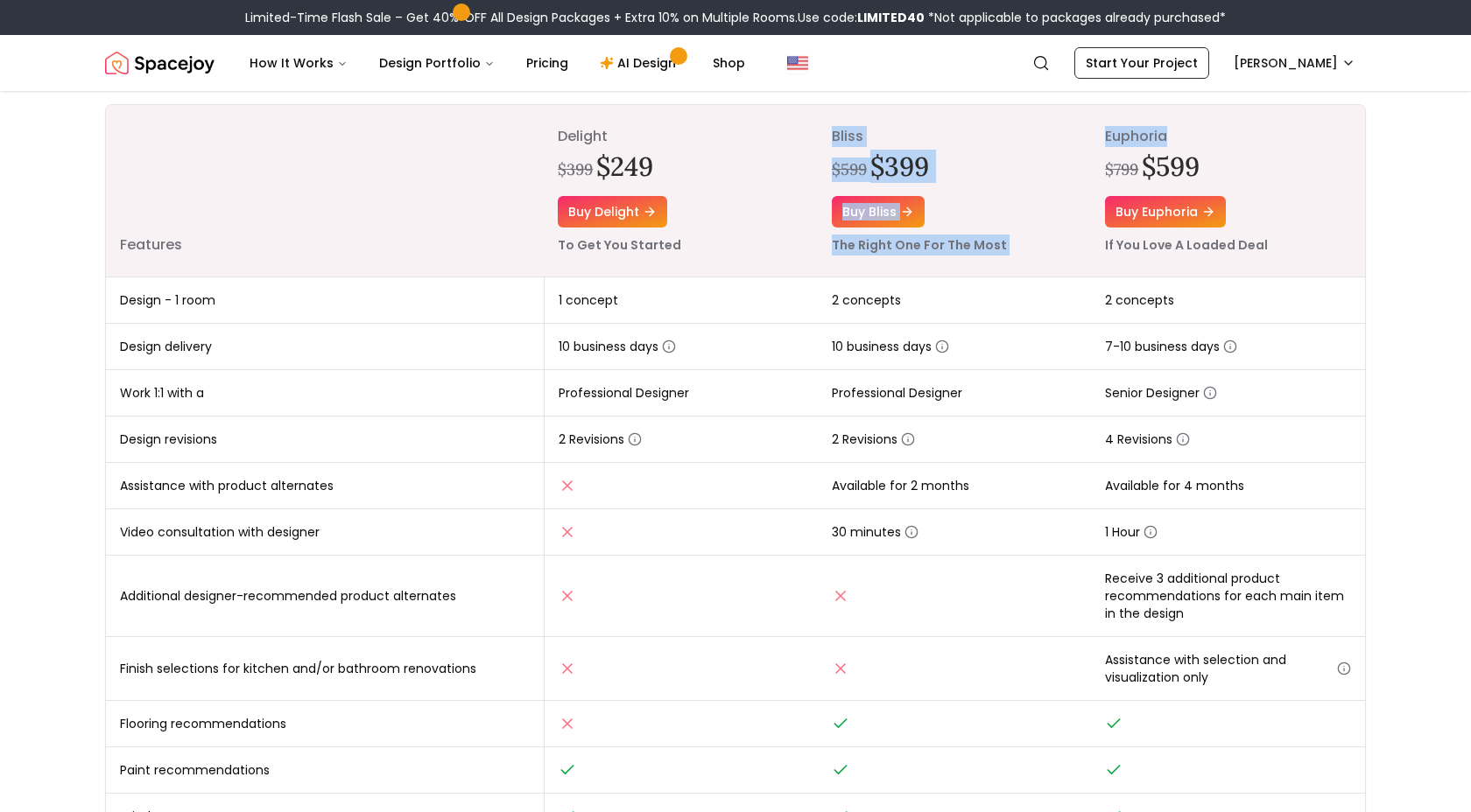
drag, startPoint x: 830, startPoint y: 140, endPoint x: 1225, endPoint y: 141, distance: 395.0
click at [1225, 141] on tr "Features delight $399 $249 Buy delight To Get You Started bliss $599 $399 Buy b…" at bounding box center [735, 191] width 1259 height 173
click at [1225, 141] on p "euphoria" at bounding box center [1228, 137] width 246 height 21
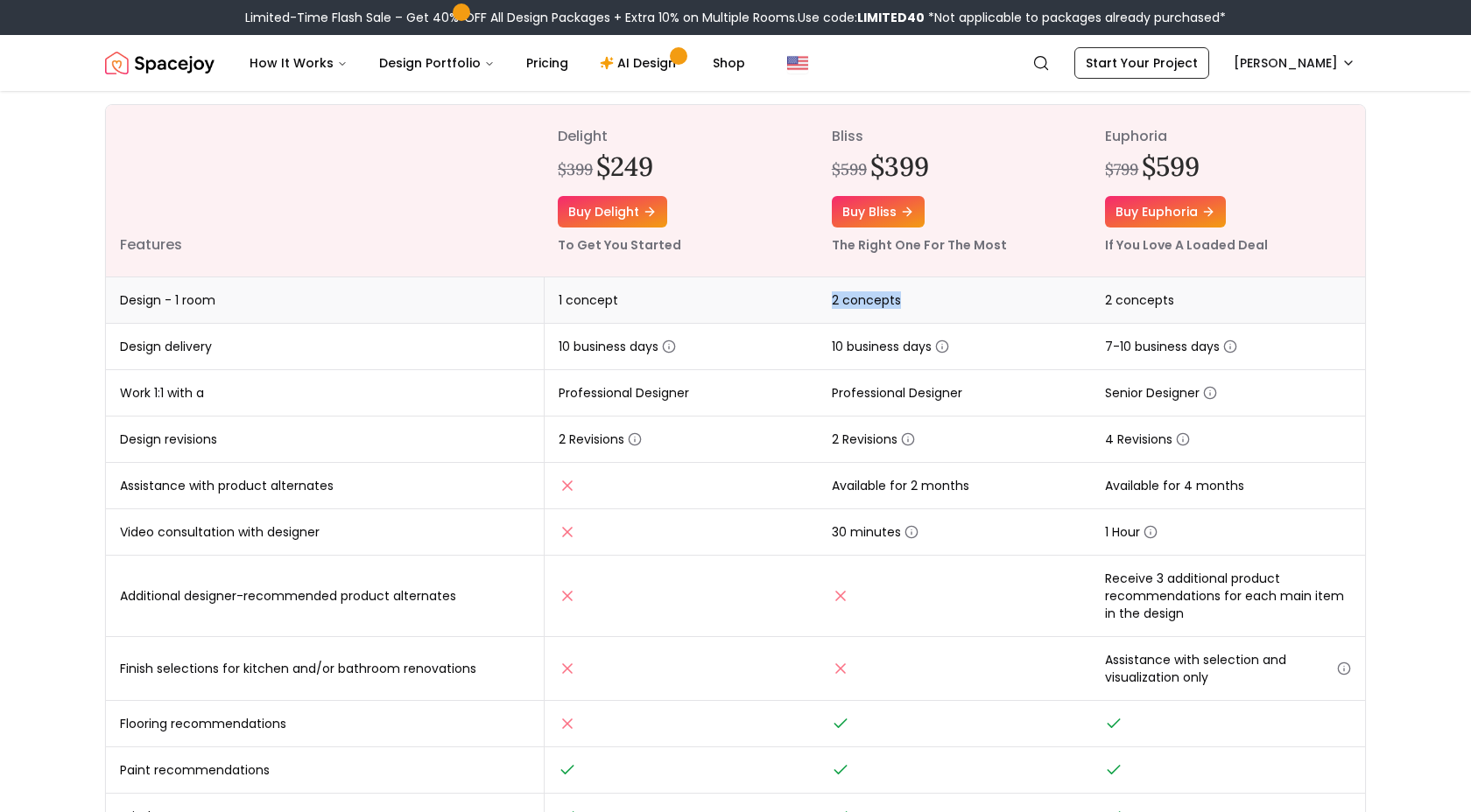
drag, startPoint x: 948, startPoint y: 300, endPoint x: 982, endPoint y: 301, distance: 34.0
click at [982, 301] on td "2 concepts" at bounding box center [955, 301] width 274 height 46
drag, startPoint x: 1128, startPoint y: 297, endPoint x: 1241, endPoint y: 301, distance: 113.1
click at [1241, 301] on td "2 concepts" at bounding box center [1228, 301] width 274 height 46
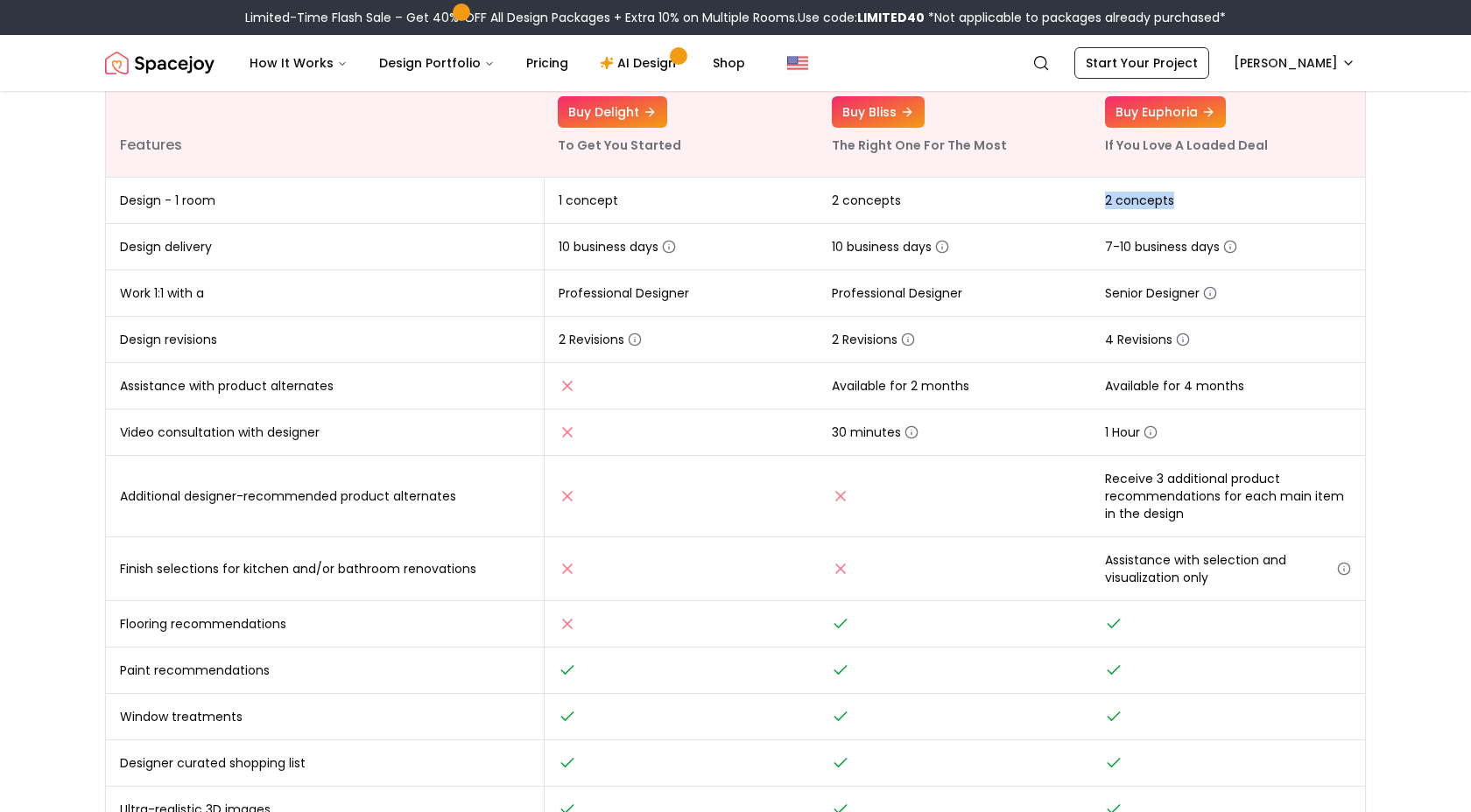
scroll to position [318, 0]
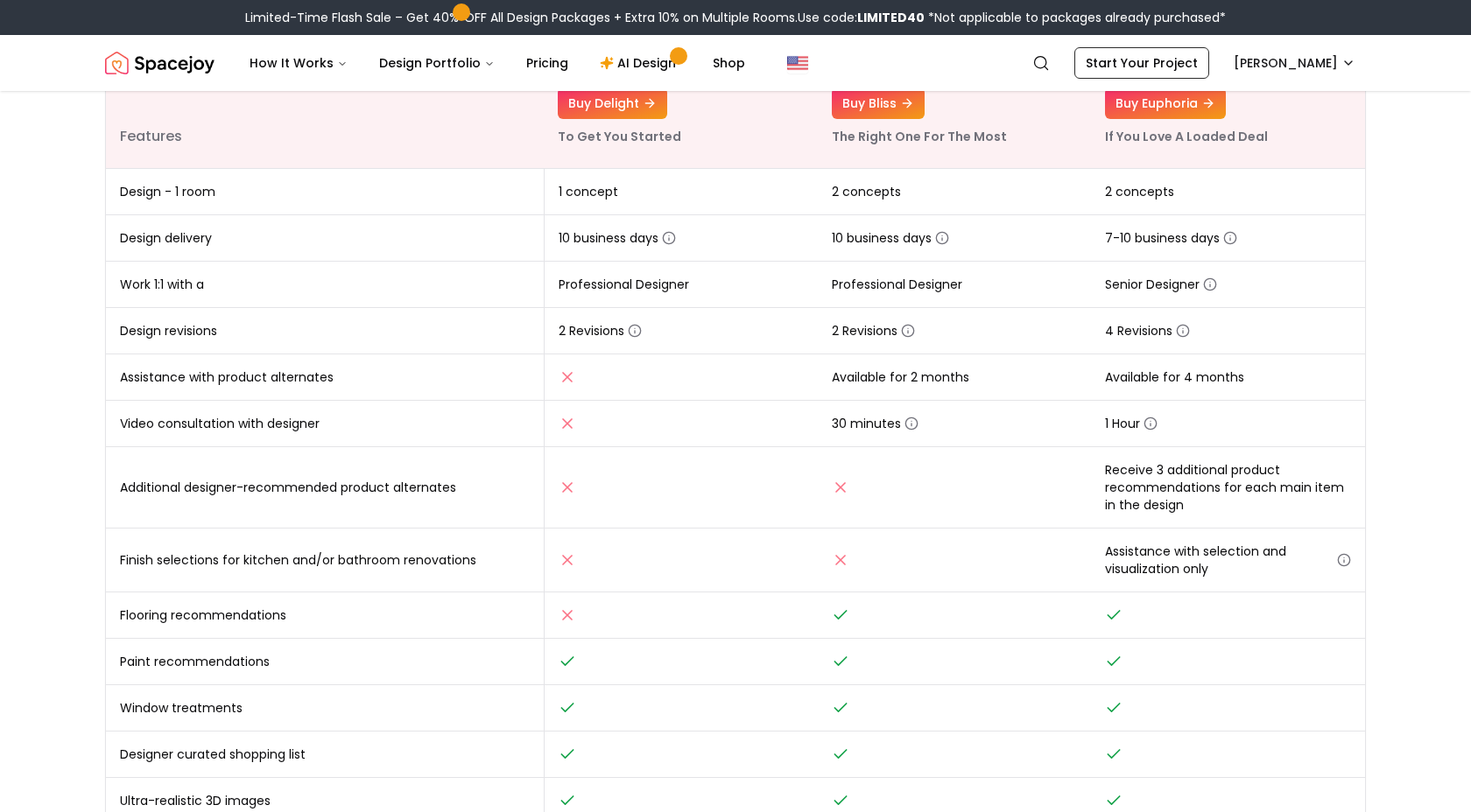
drag, startPoint x: 216, startPoint y: 84, endPoint x: 185, endPoint y: 73, distance: 32.9
click at [205, 84] on nav "Spacejoy Search BE How It Works Design Portfolio Pricing AI Design Shop Search …" at bounding box center [735, 62] width 1261 height 56
click at [186, 70] on img "Spacejoy" at bounding box center [159, 62] width 109 height 35
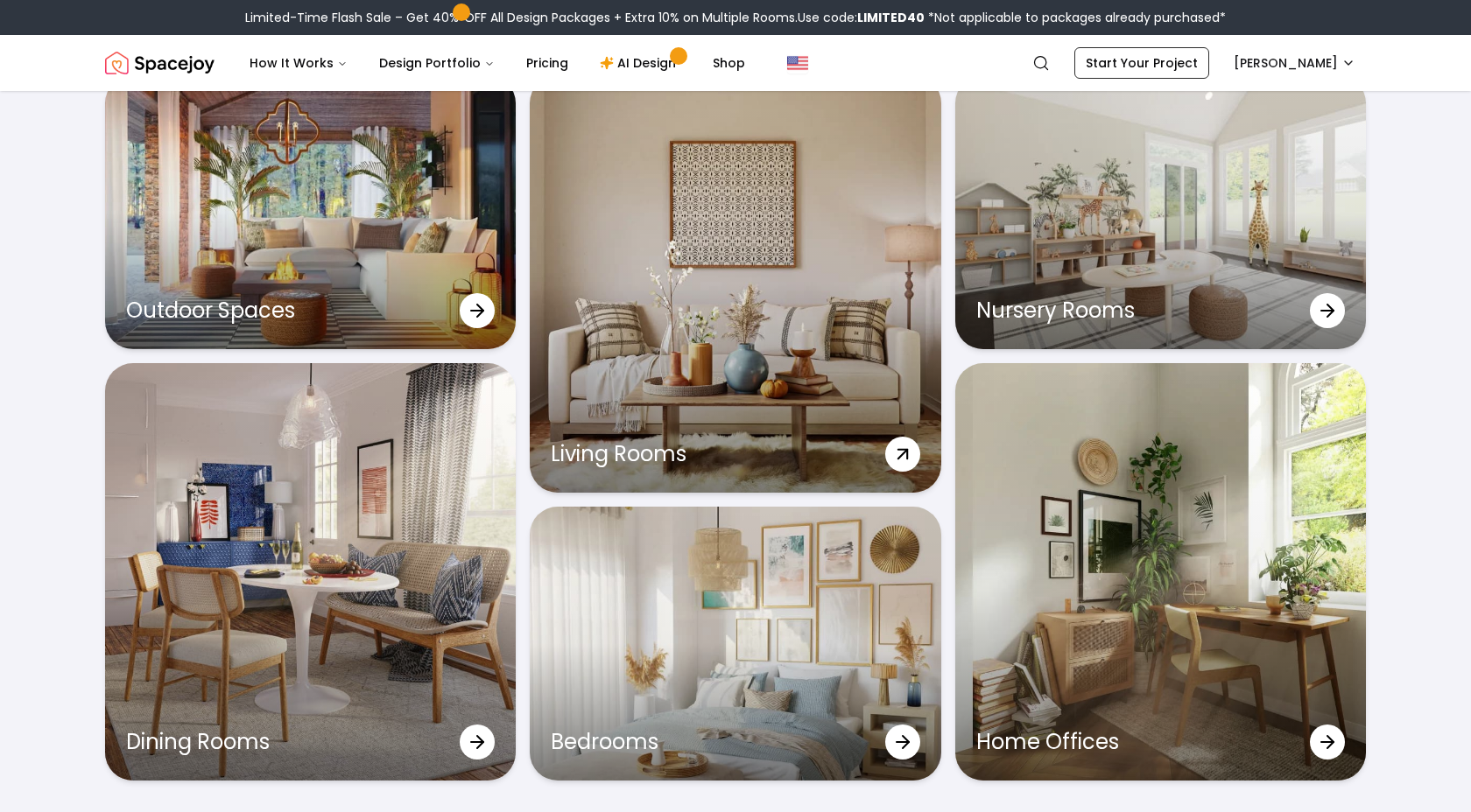
scroll to position [5565, 0]
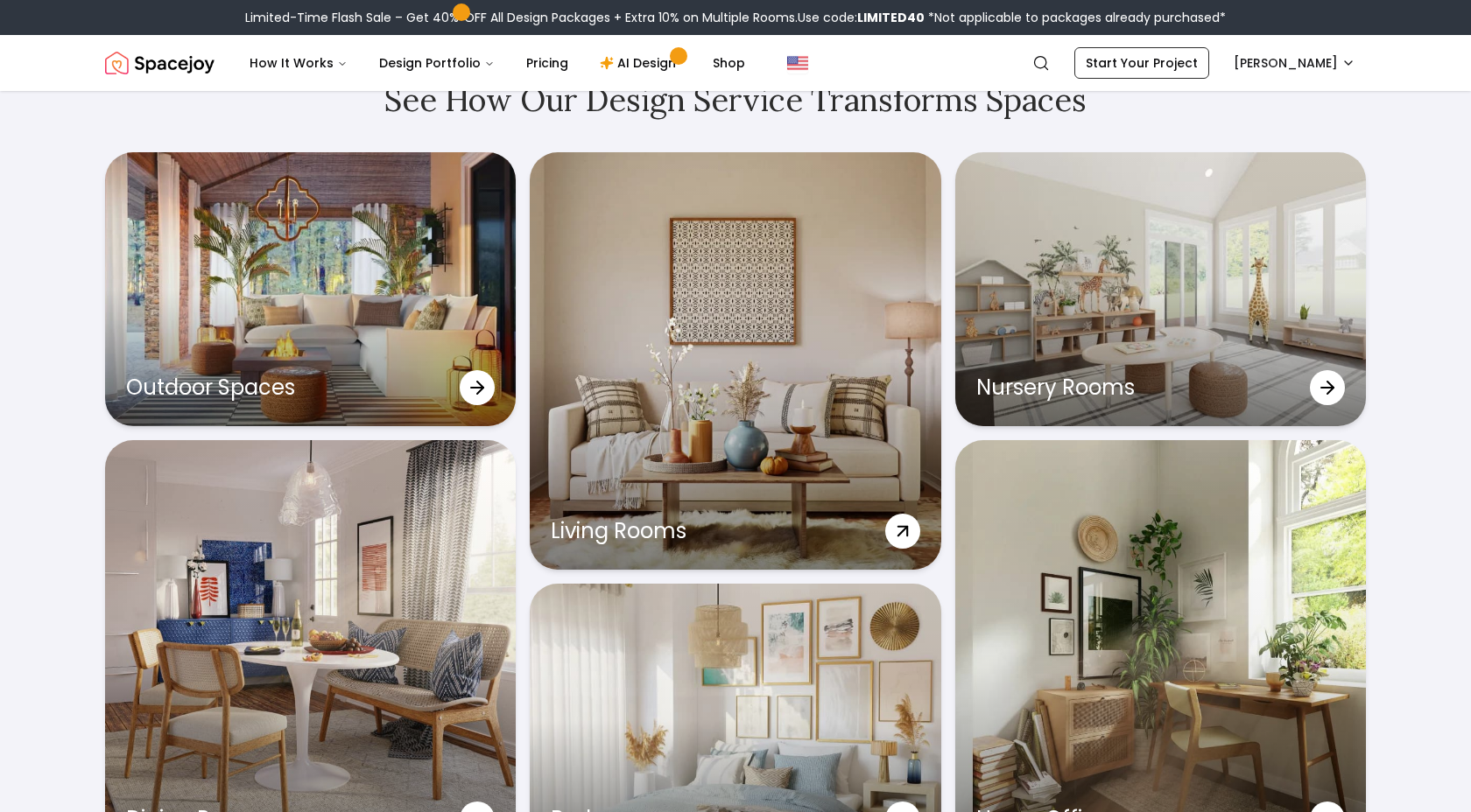
click at [659, 259] on div "Living Rooms" at bounding box center [734, 360] width 410 height 417
click at [798, 377] on div "Living Rooms" at bounding box center [734, 360] width 410 height 417
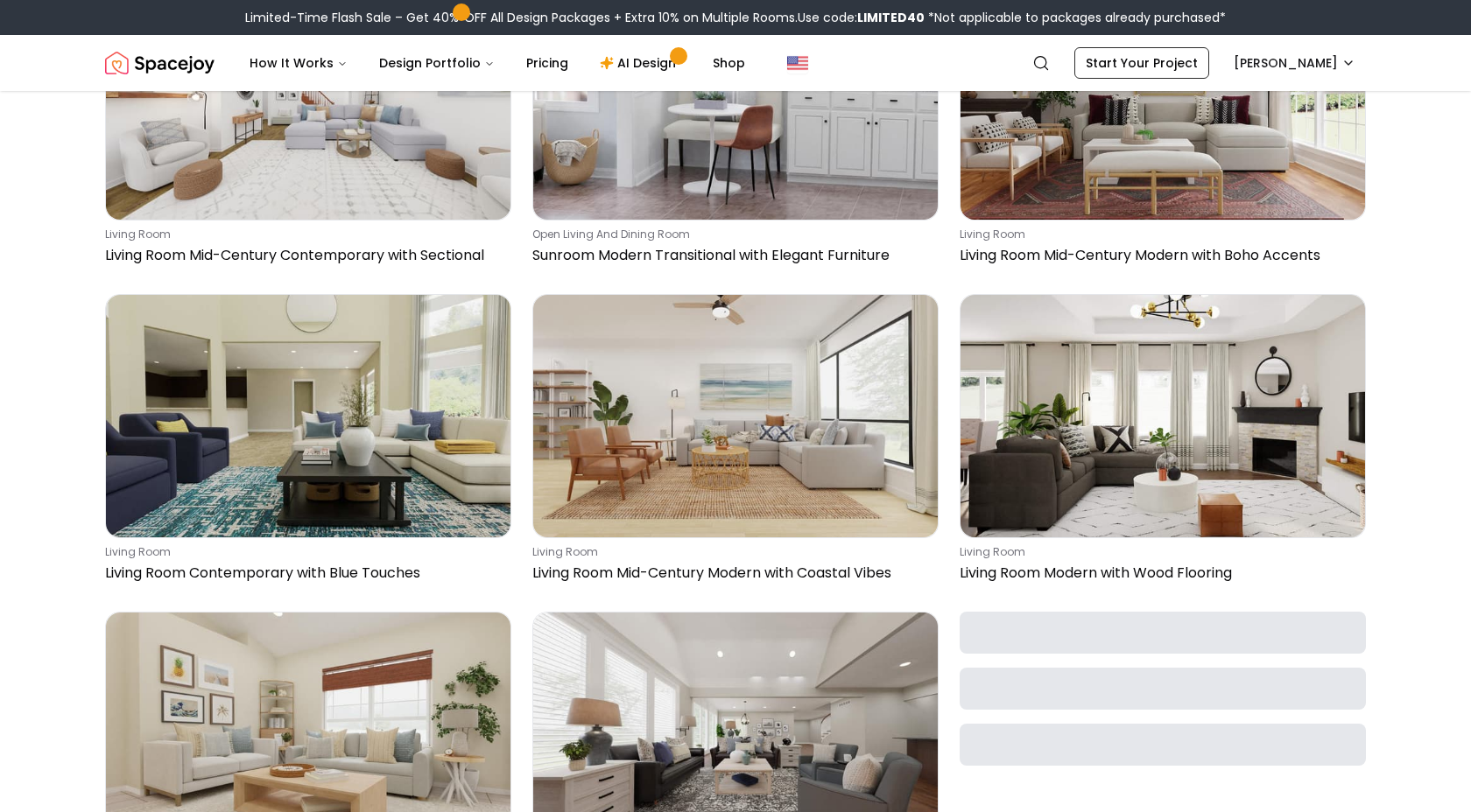
scroll to position [2167, 0]
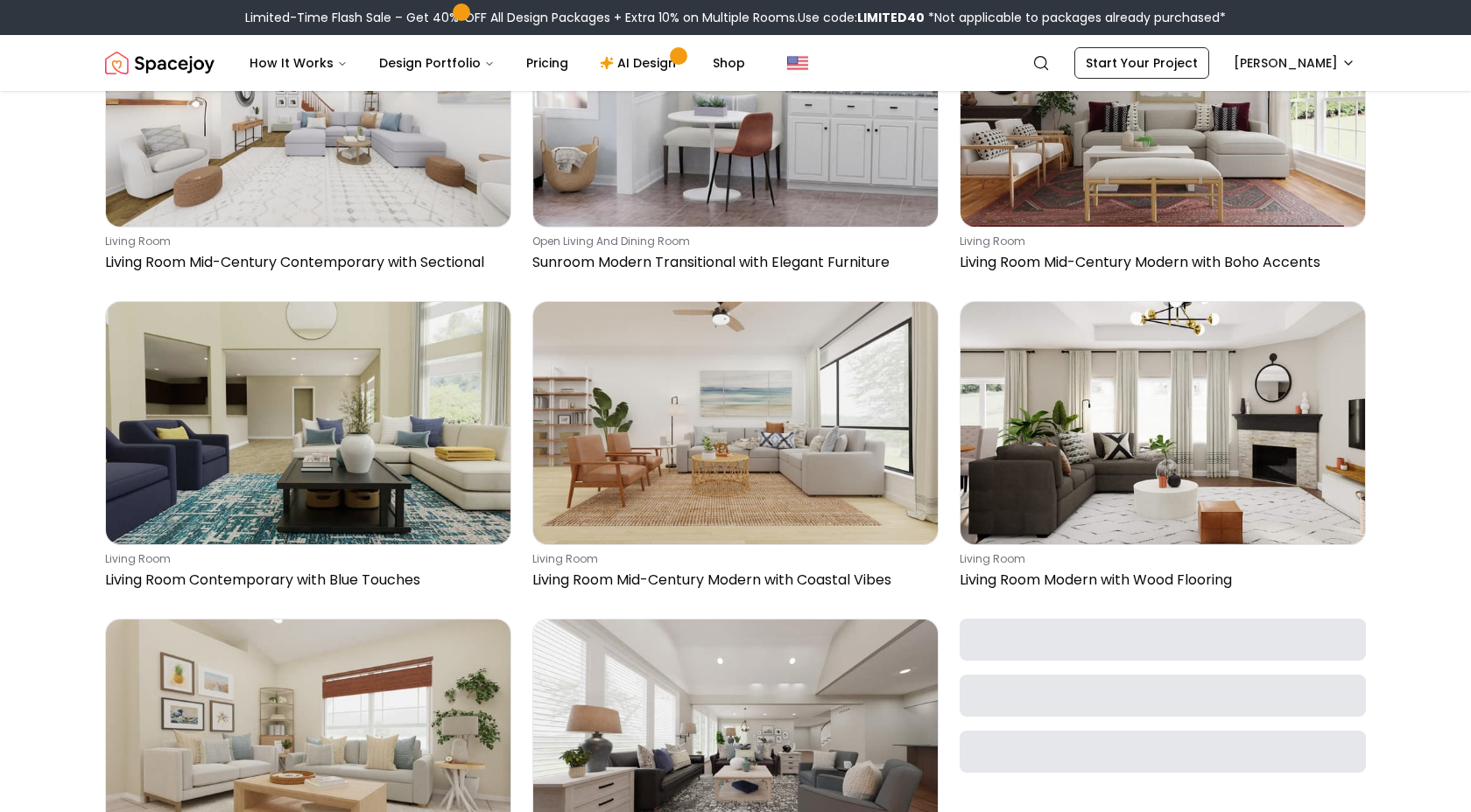
click at [183, 71] on img "Spacejoy" at bounding box center [159, 62] width 109 height 35
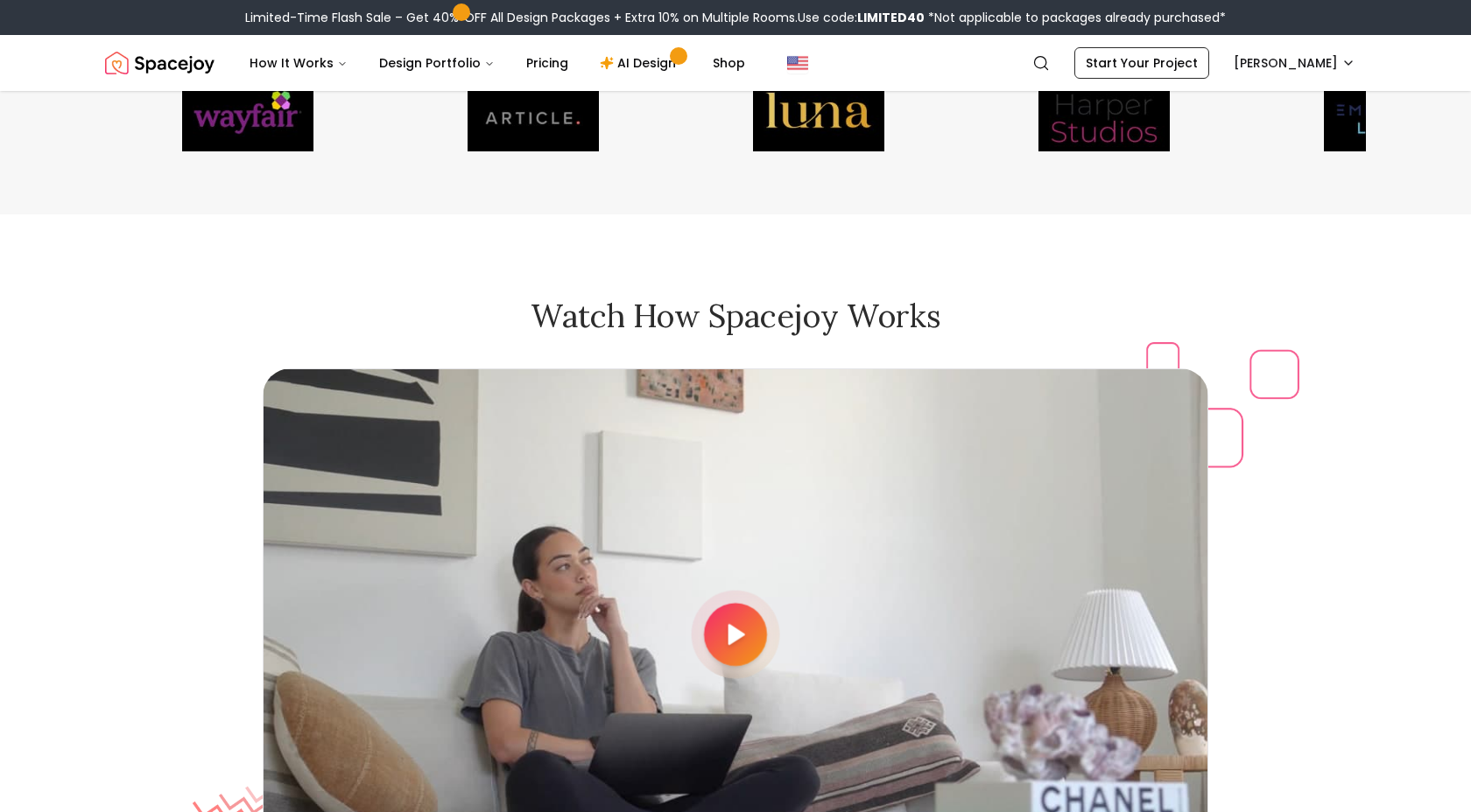
scroll to position [4521, 0]
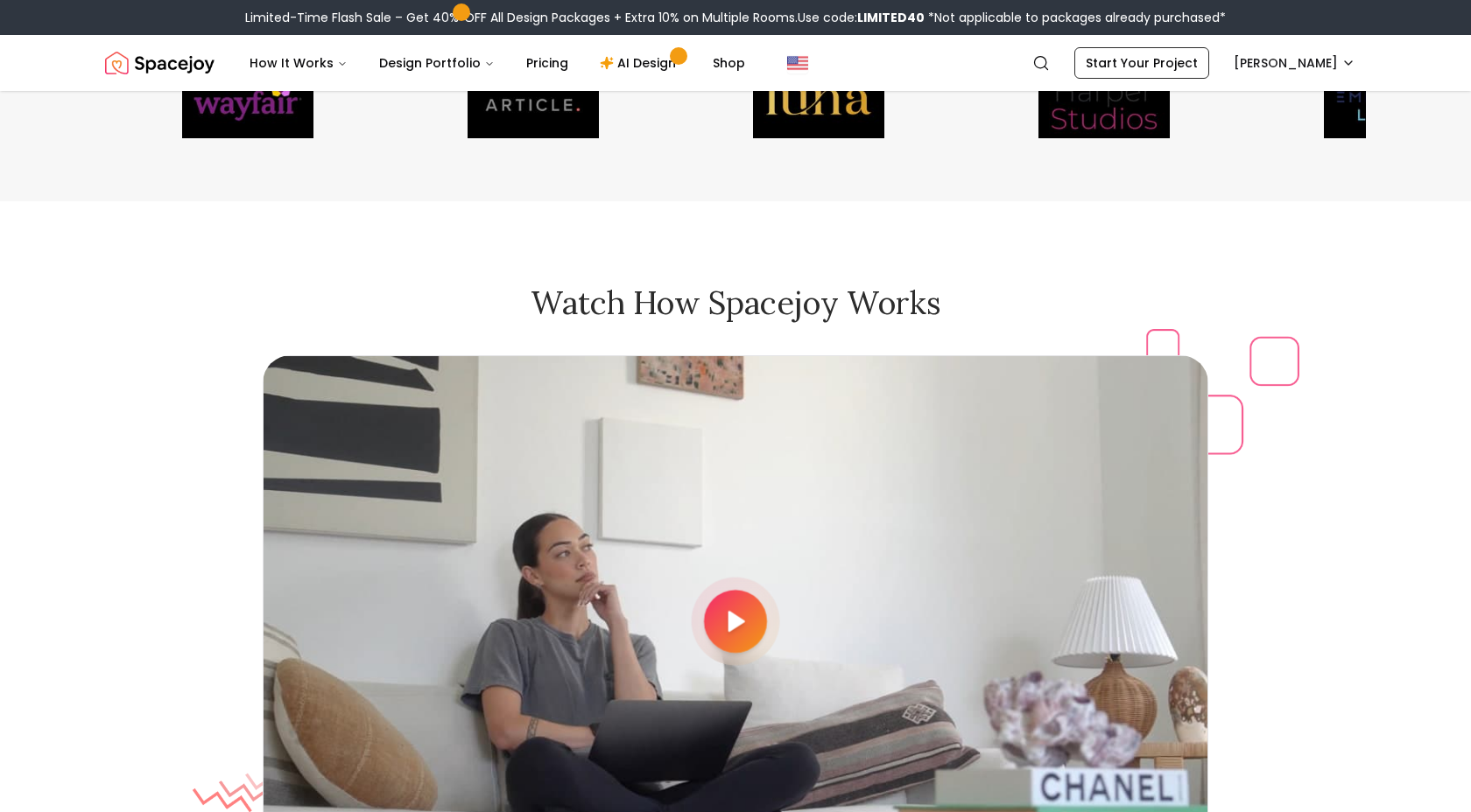
click at [1133, 258] on main "Design Your Dream Space Online Work 1:1 with expert interior designers to creat…" at bounding box center [735, 134] width 1471 height 9129
click at [1160, 228] on main "Design Your Dream Space Online Work 1:1 with expert interior designers to creat…" at bounding box center [735, 134] width 1471 height 9129
drag, startPoint x: 1052, startPoint y: 209, endPoint x: 1038, endPoint y: 214, distance: 14.9
click at [1052, 209] on main "Design Your Dream Space Online Work 1:1 with expert interior designers to creat…" at bounding box center [735, 134] width 1471 height 9129
click at [1328, 278] on main "Design Your Dream Space Online Work 1:1 with expert interior designers to creat…" at bounding box center [735, 134] width 1471 height 9129
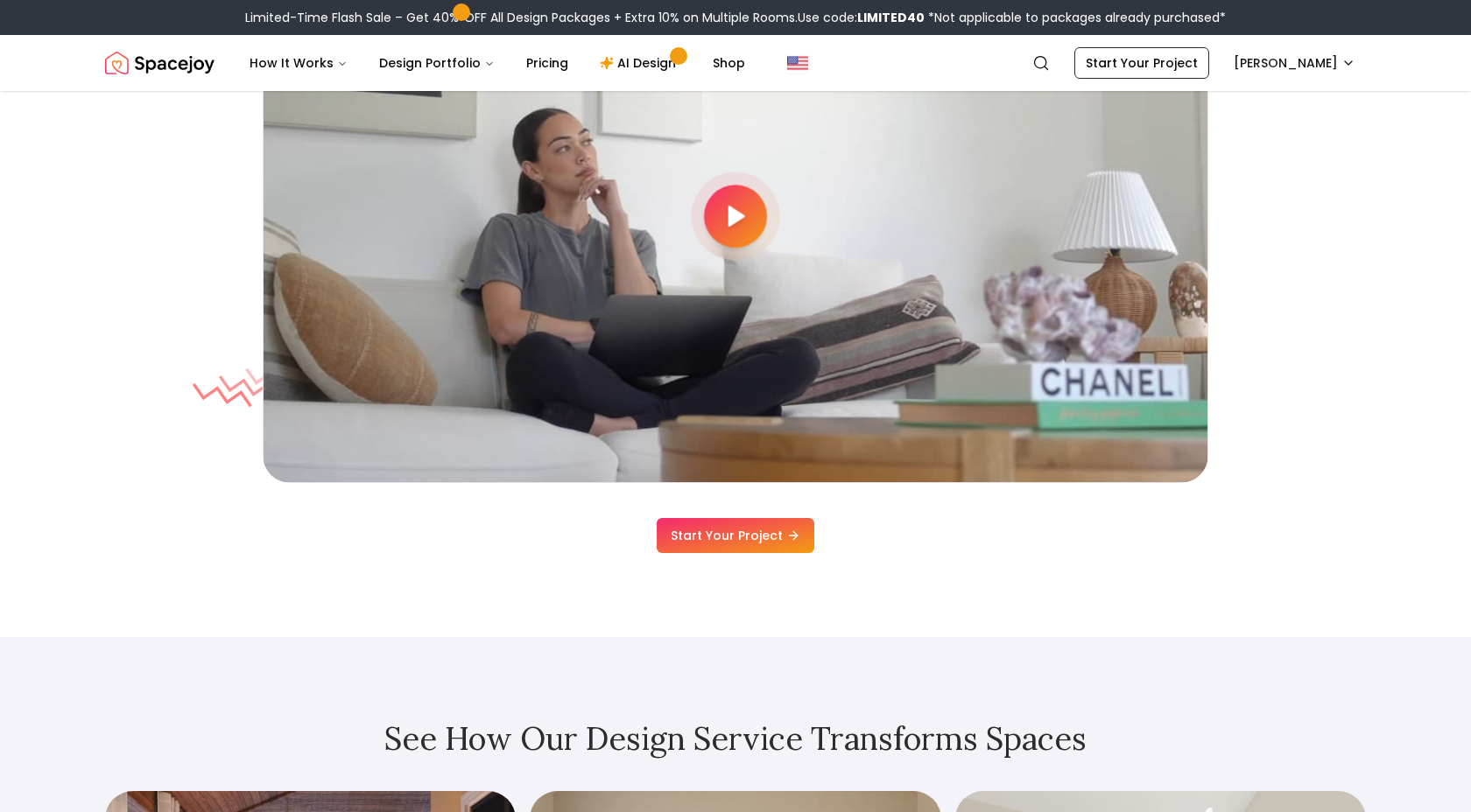
scroll to position [4940, 0]
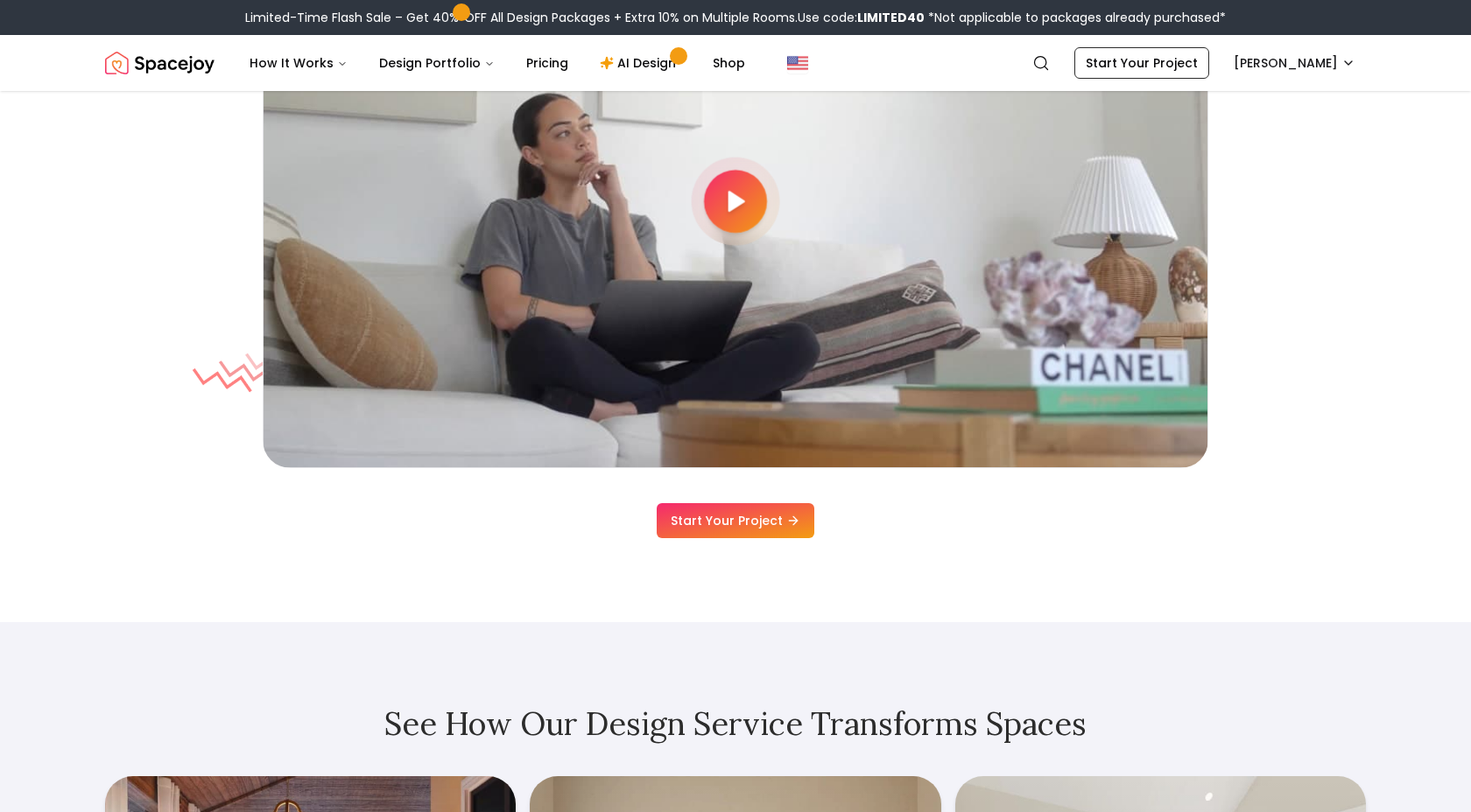
click at [1264, 265] on div "Watch how Spacejoy works Start Your Project" at bounding box center [735, 201] width 1345 height 673
click at [1319, 261] on div "Watch how Spacejoy works Start Your Project" at bounding box center [735, 201] width 1345 height 673
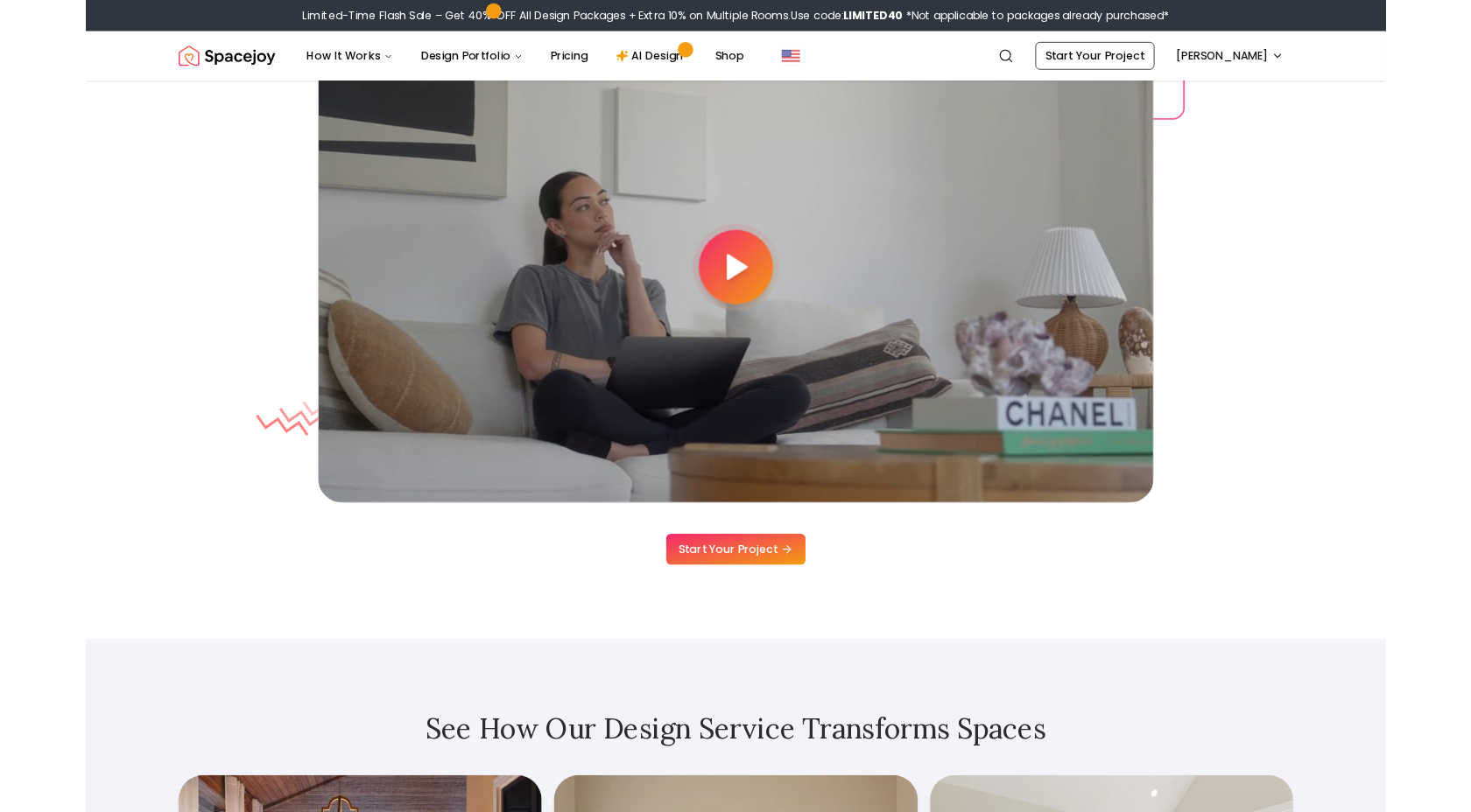
scroll to position [4840, 0]
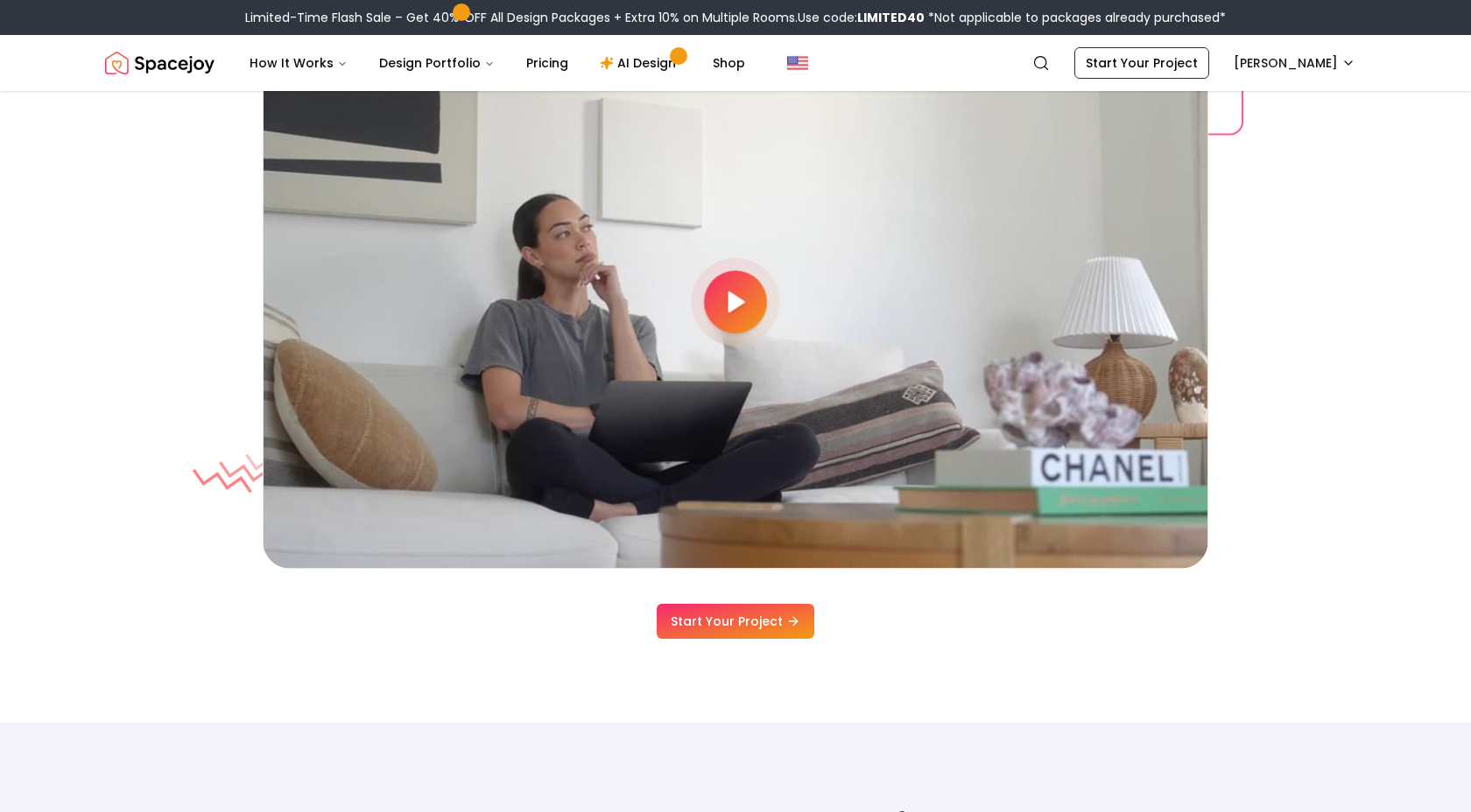
click at [1332, 314] on div "Watch how Spacejoy works Start Your Project" at bounding box center [735, 302] width 1345 height 673
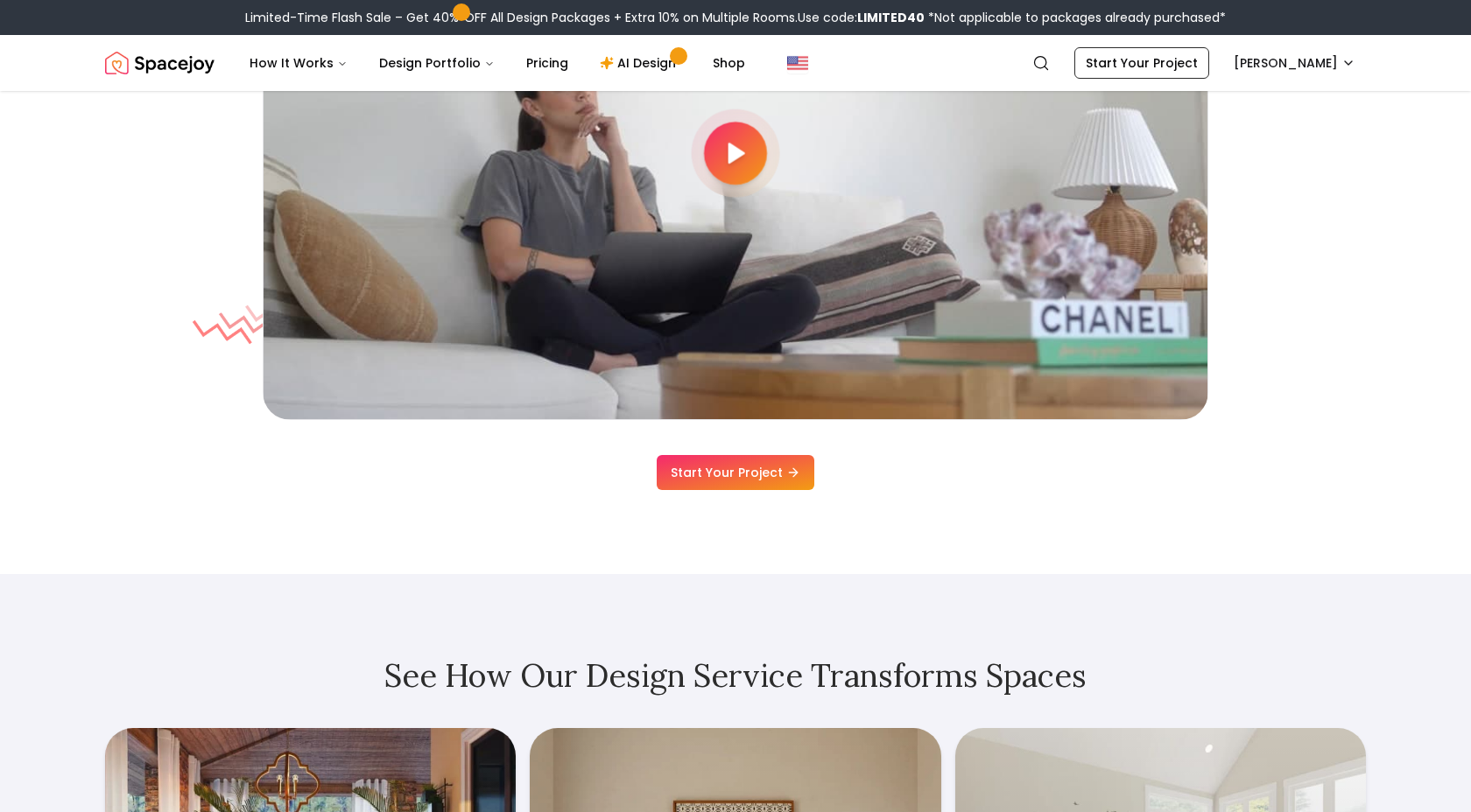
scroll to position [4992, 0]
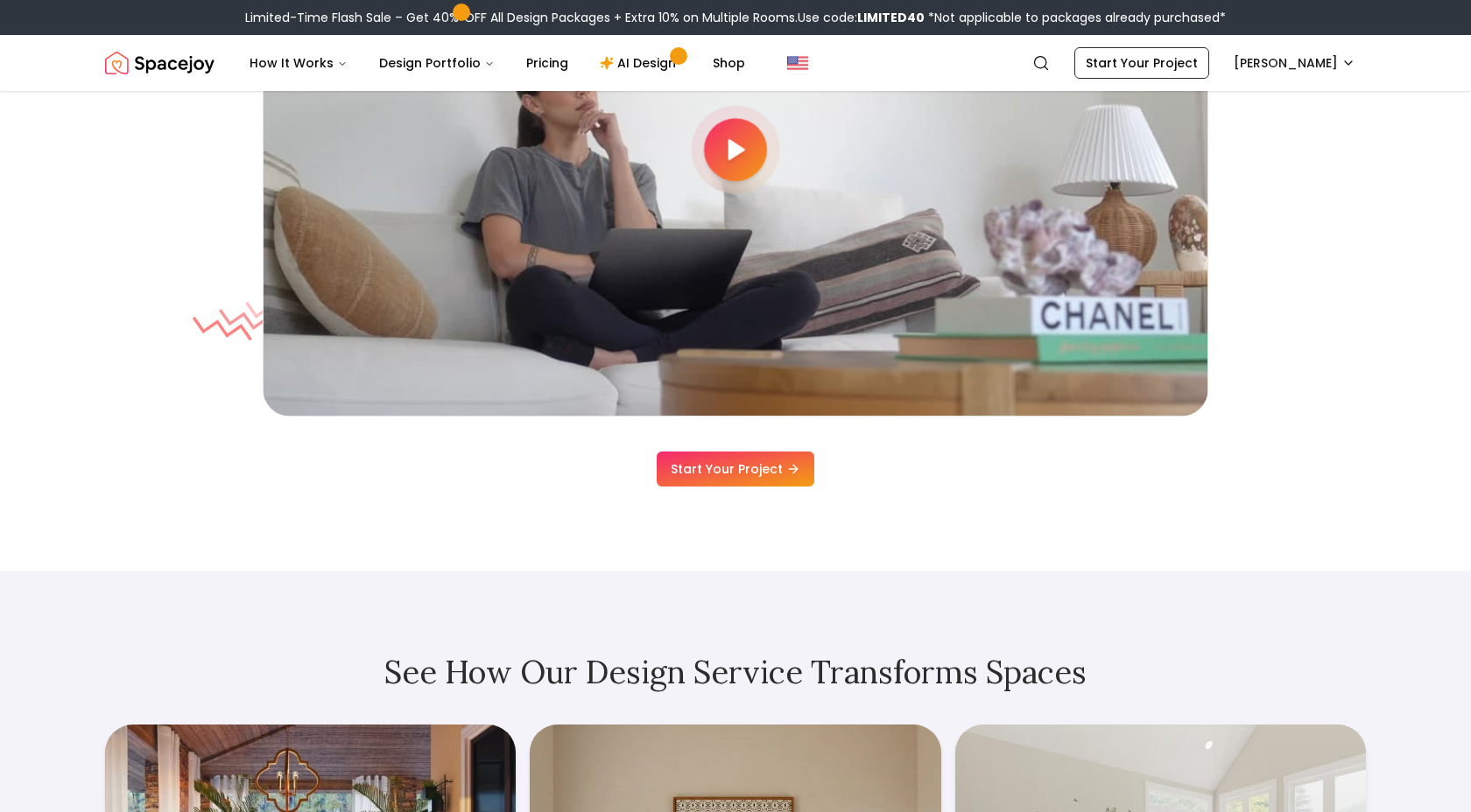
click at [1314, 348] on div "Watch how Spacejoy works Start Your Project" at bounding box center [735, 149] width 1345 height 673
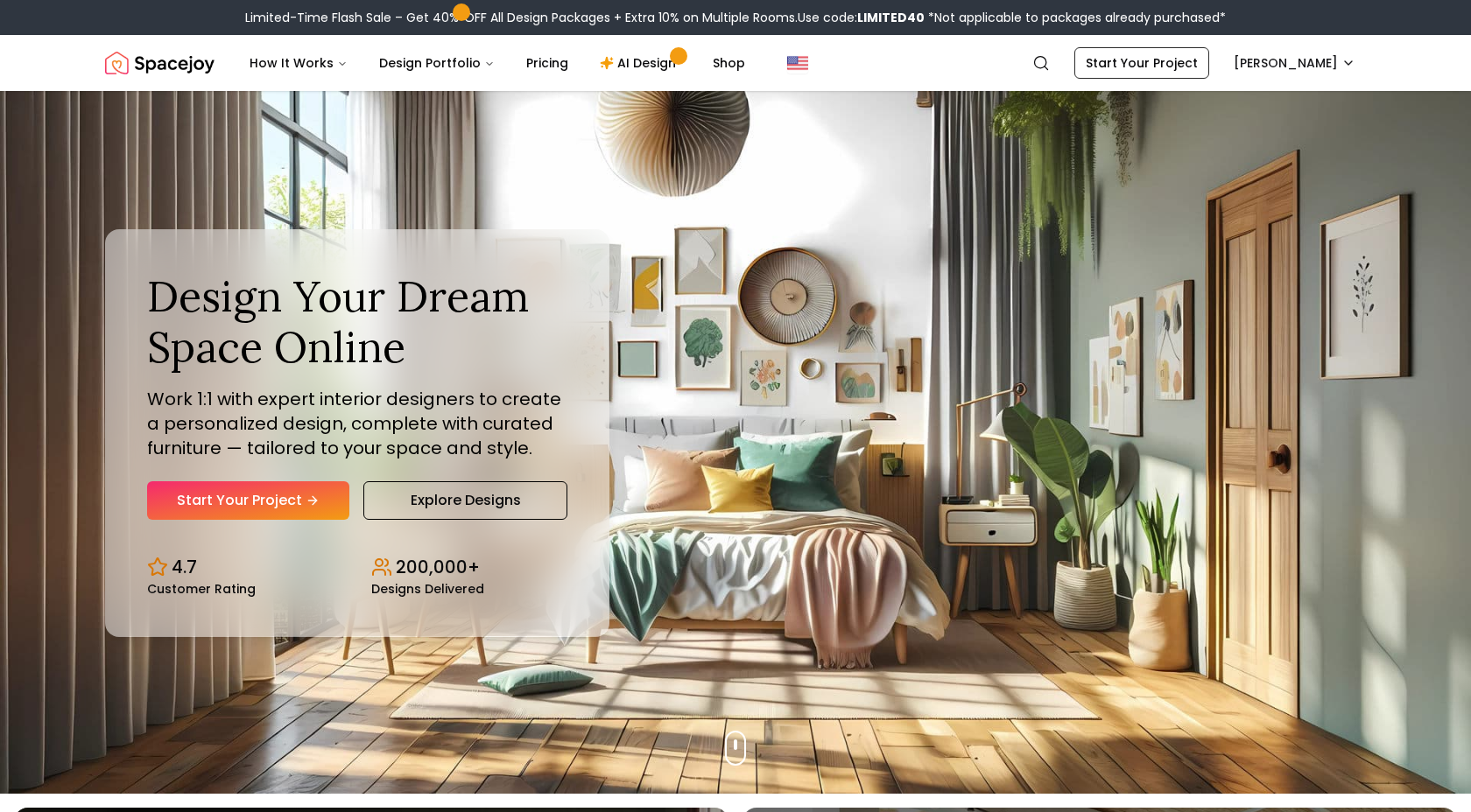
scroll to position [0, 0]
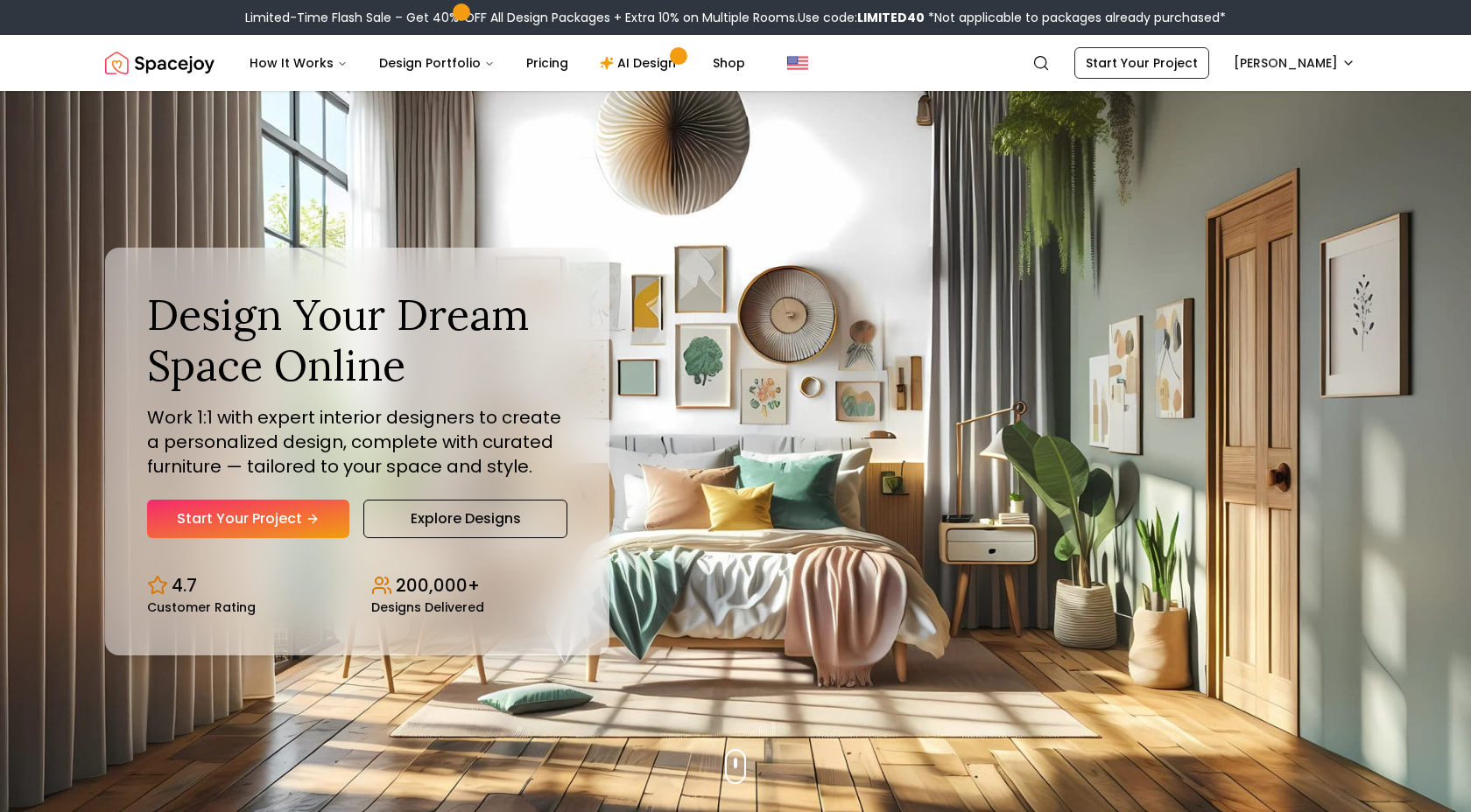
click at [409, 583] on p "200,000+" at bounding box center [438, 585] width 84 height 25
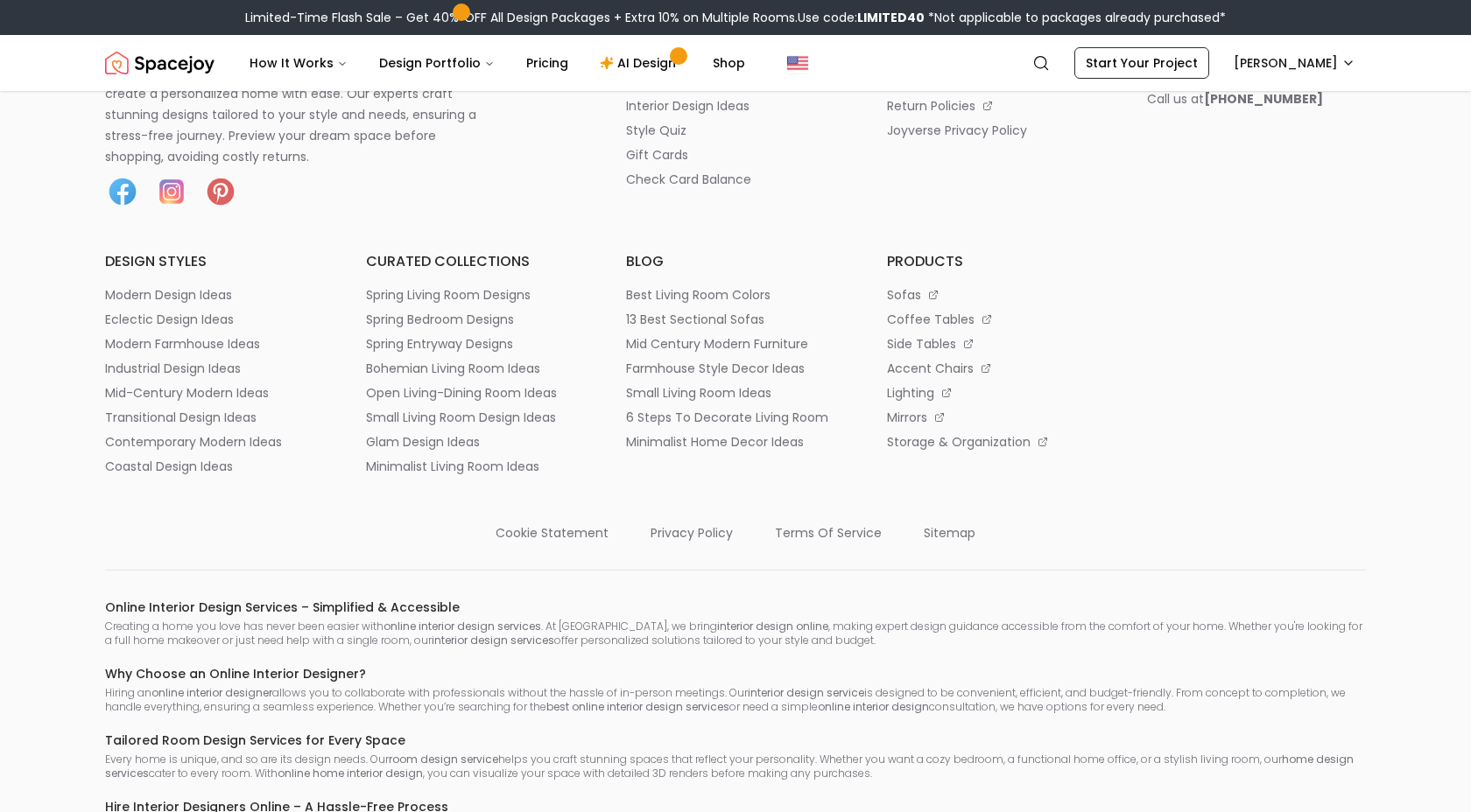
scroll to position [9510, 0]
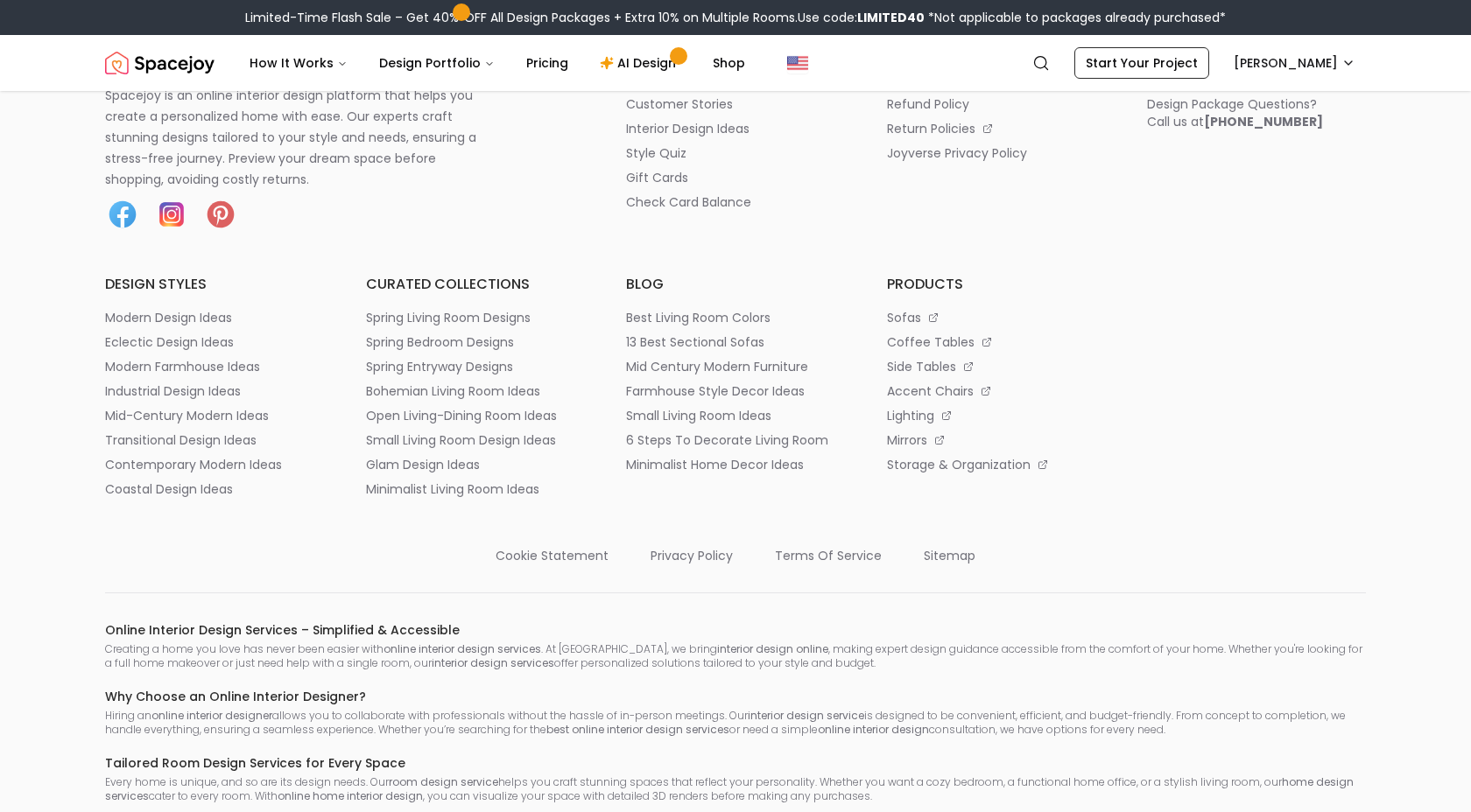
click at [182, 232] on img at bounding box center [171, 213] width 35 height 35
click at [121, 232] on img at bounding box center [122, 213] width 35 height 35
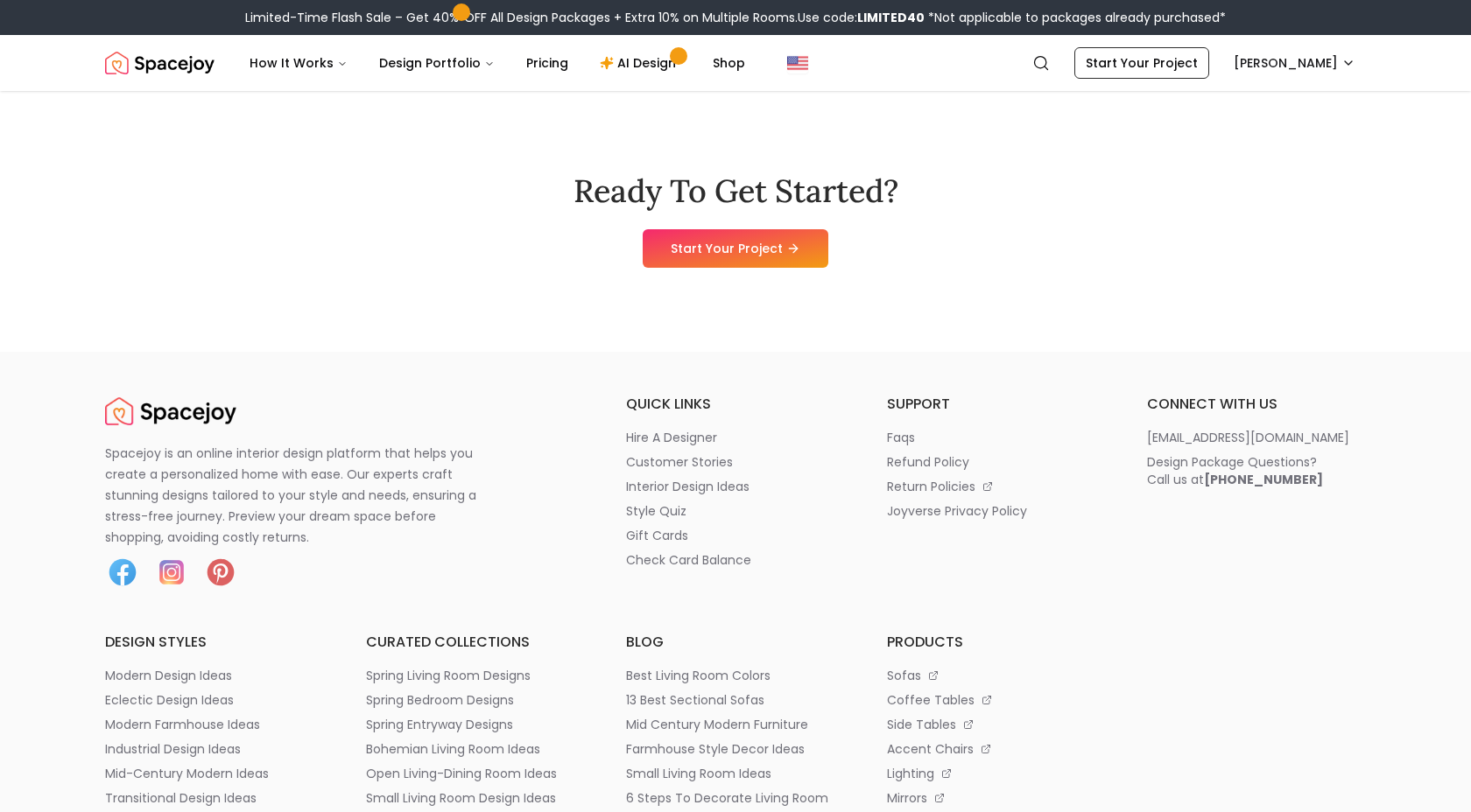
scroll to position [10144, 0]
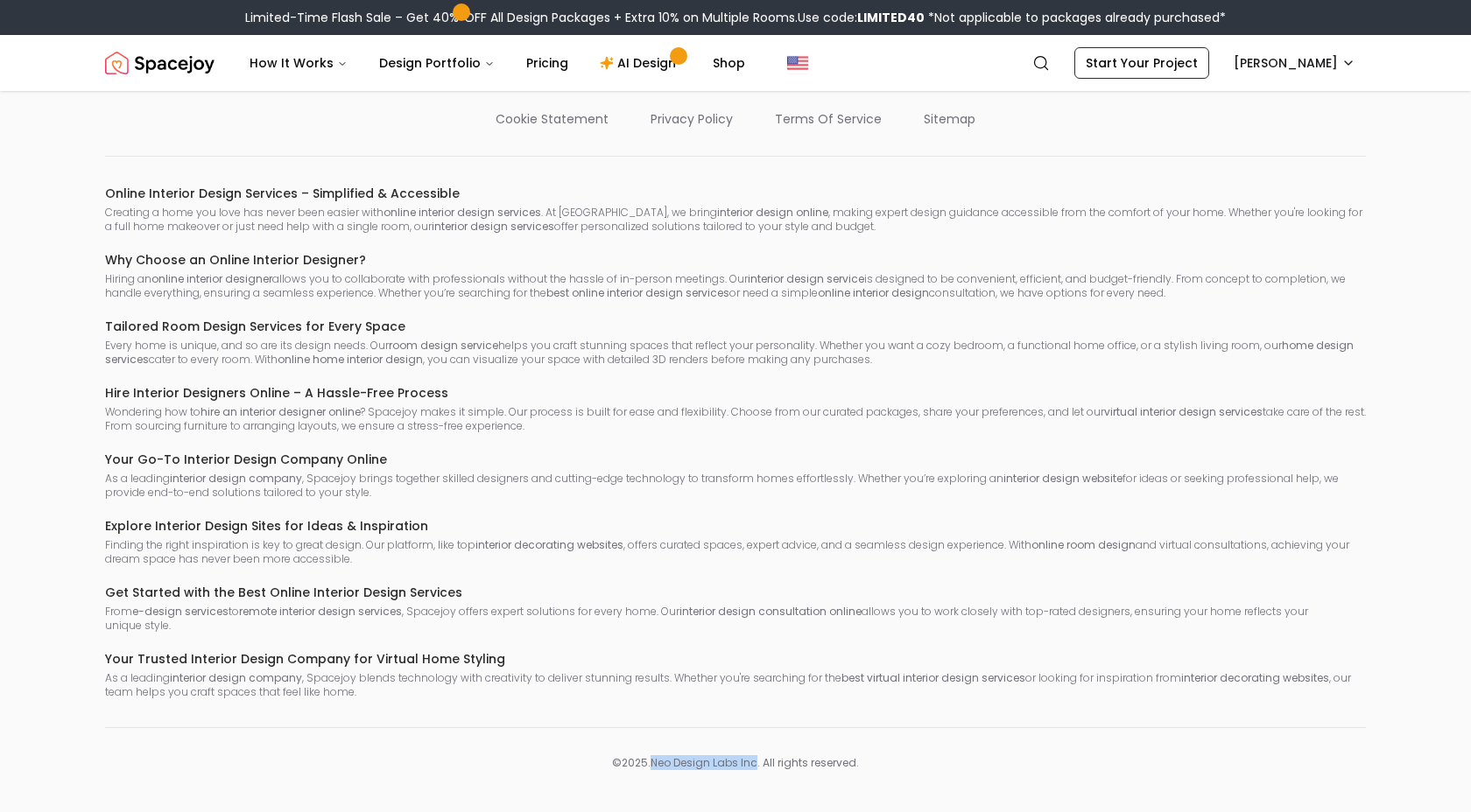
drag, startPoint x: 654, startPoint y: 764, endPoint x: 756, endPoint y: 762, distance: 102.0
click at [756, 762] on p "© 2025 . Neo Design Labs Inc . All rights reserved." at bounding box center [735, 763] width 1261 height 14
copy p "Neo Design Labs Inc"
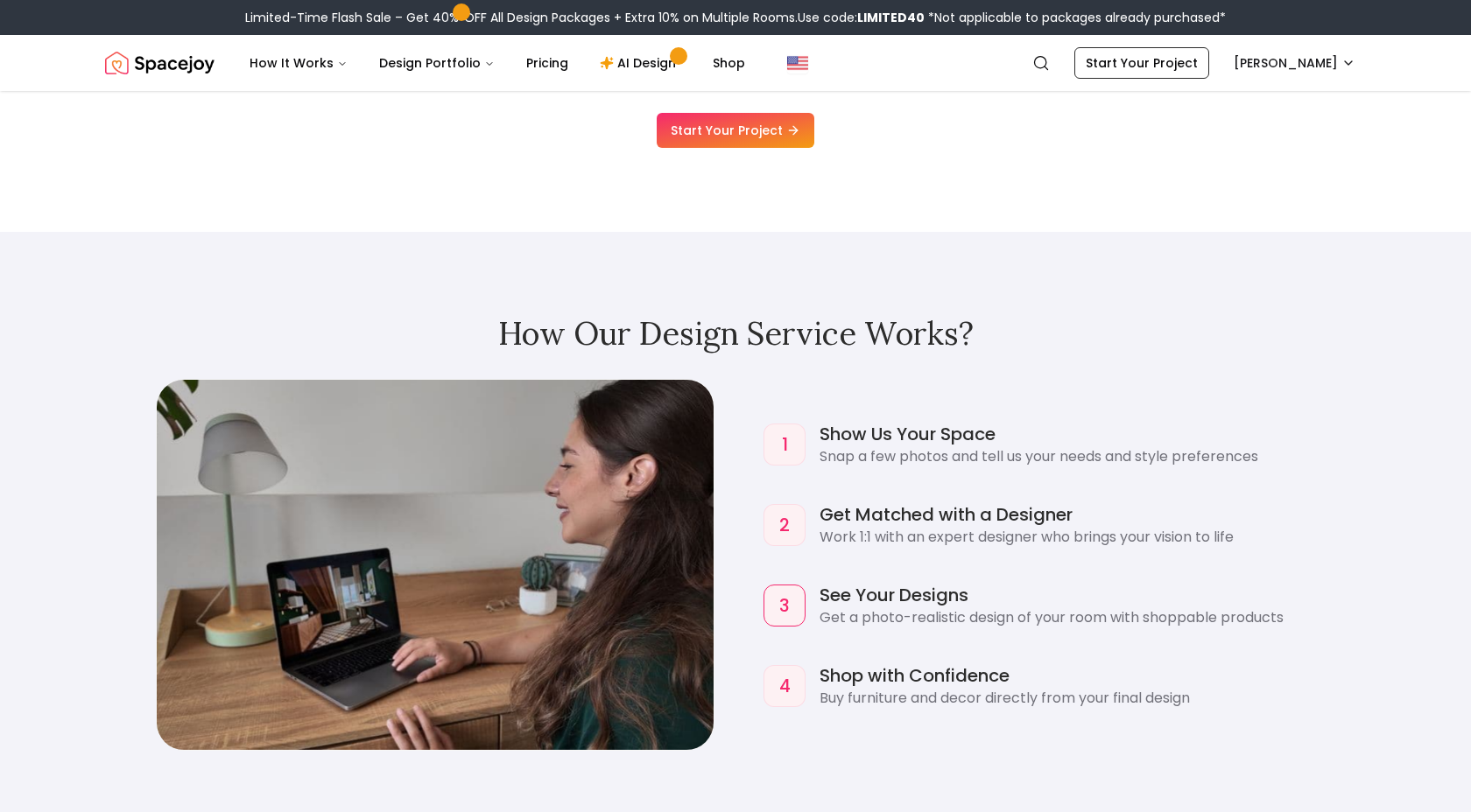
scroll to position [1630, 0]
